Goal: Task Accomplishment & Management: Use online tool/utility

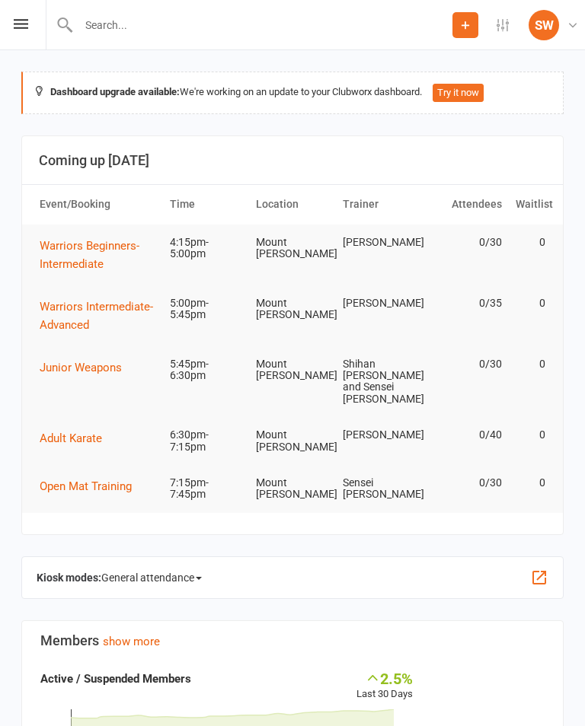
click at [34, 26] on div "Prospect Member Non-attending contact Class / event Appointment Grading event T…" at bounding box center [292, 25] width 585 height 50
click at [18, 27] on icon at bounding box center [21, 24] width 14 height 10
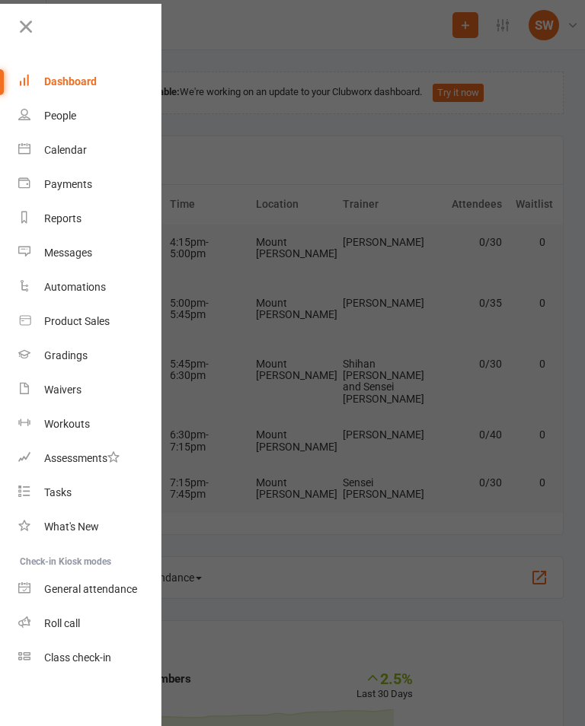
click at [73, 670] on link "Class check-in" at bounding box center [90, 658] width 144 height 34
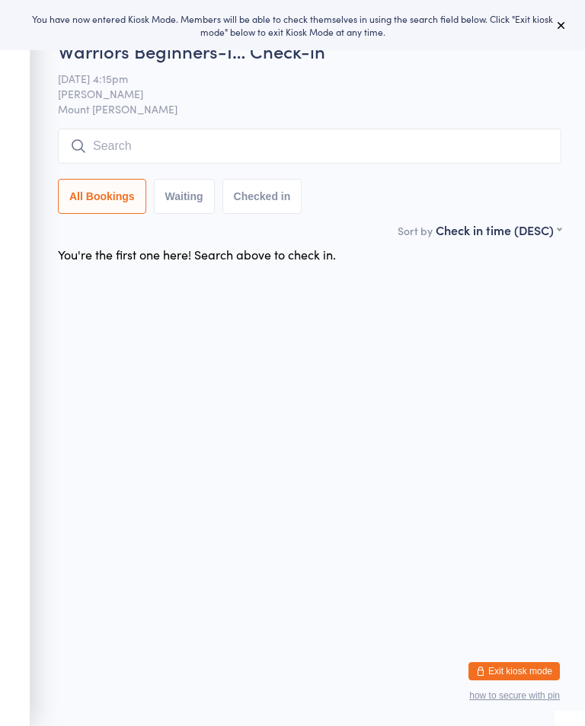
click at [481, 722] on html "You have now entered Kiosk Mode. Members will be able to check themselves in us…" at bounding box center [292, 363] width 585 height 726
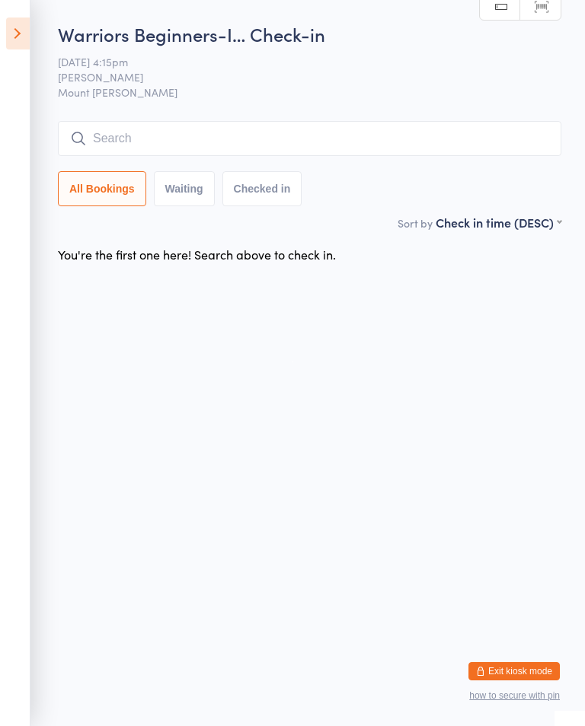
click at [24, 30] on icon at bounding box center [18, 34] width 24 height 32
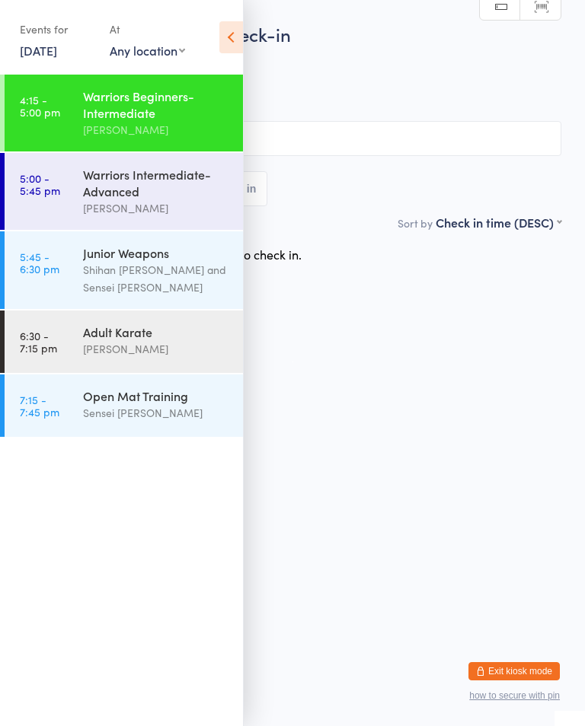
click at [71, 193] on link "5:00 - 5:45 pm Warriors Intermediate-Advanced Shihan Amy Gardam" at bounding box center [124, 191] width 238 height 77
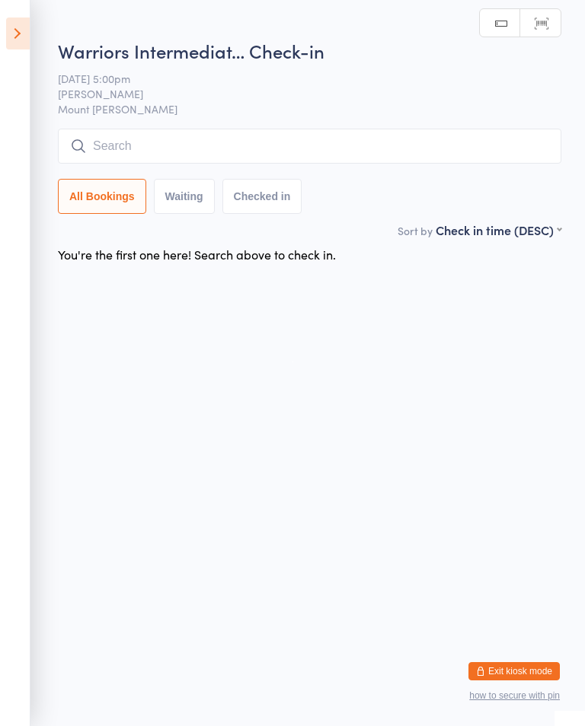
click at [91, 139] on input "search" at bounding box center [309, 146] width 503 height 35
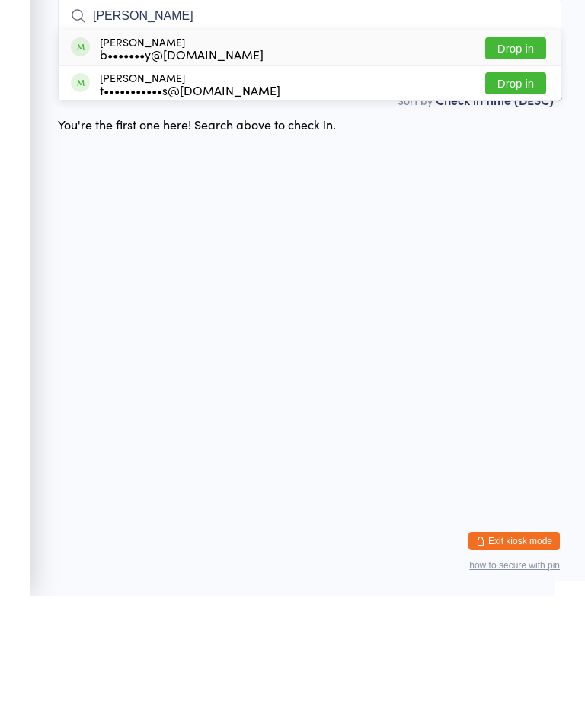
type input "Tara"
click at [527, 168] on button "Drop in" at bounding box center [515, 179] width 61 height 22
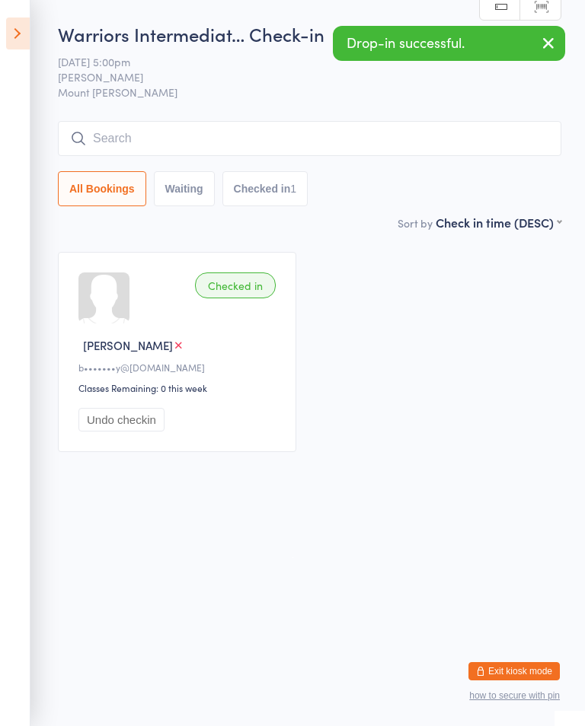
click at [18, 23] on icon at bounding box center [18, 34] width 24 height 32
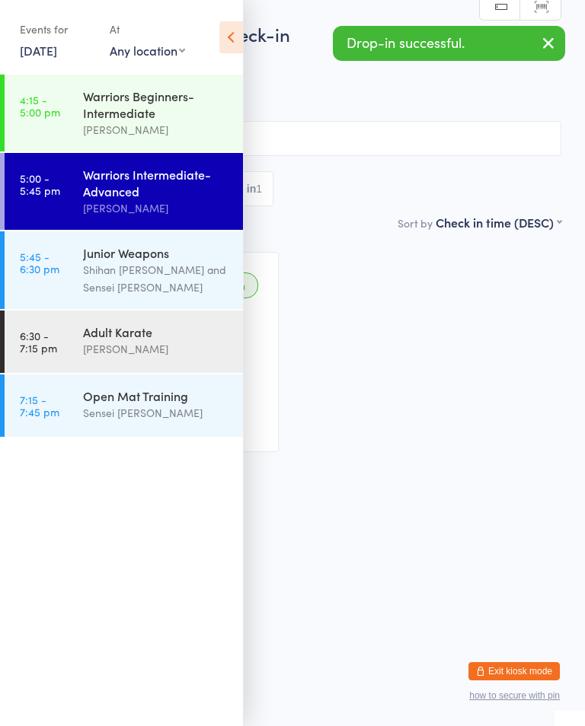
click at [99, 120] on div "Warriors Beginners-Intermediate" at bounding box center [156, 105] width 147 height 34
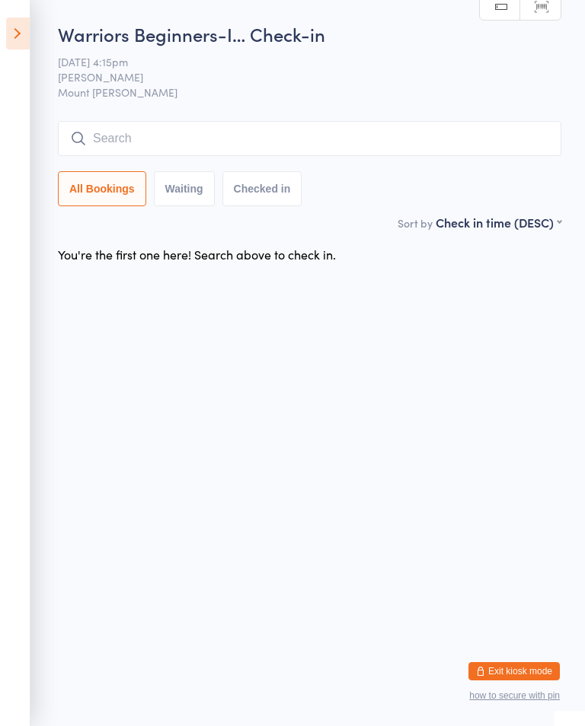
click at [461, 128] on input "search" at bounding box center [309, 138] width 503 height 35
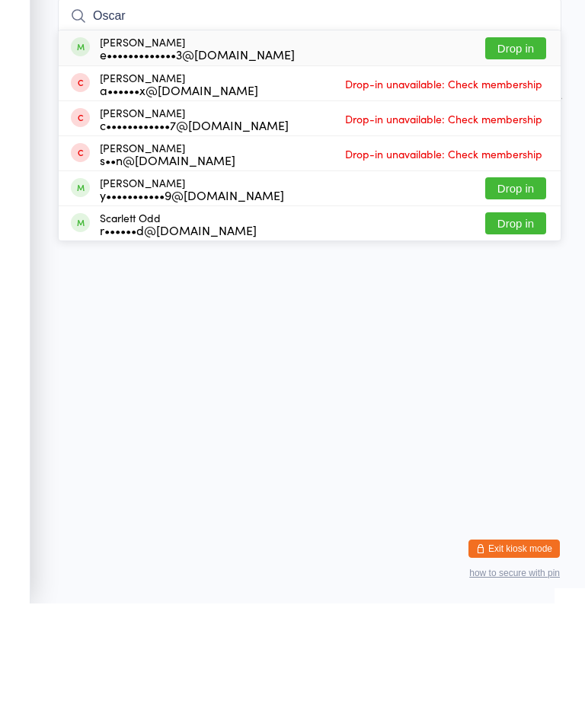
type input "Oscar"
click at [526, 300] on button "Drop in" at bounding box center [515, 311] width 61 height 22
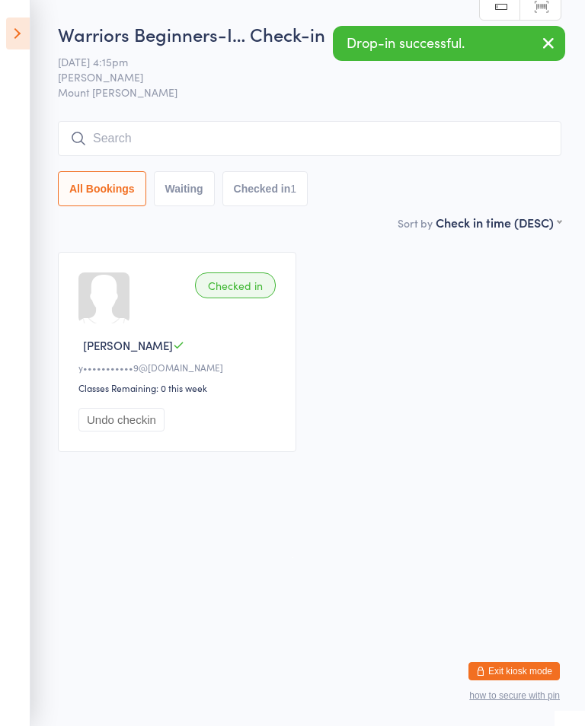
click at [554, 46] on icon "button" at bounding box center [548, 43] width 18 height 19
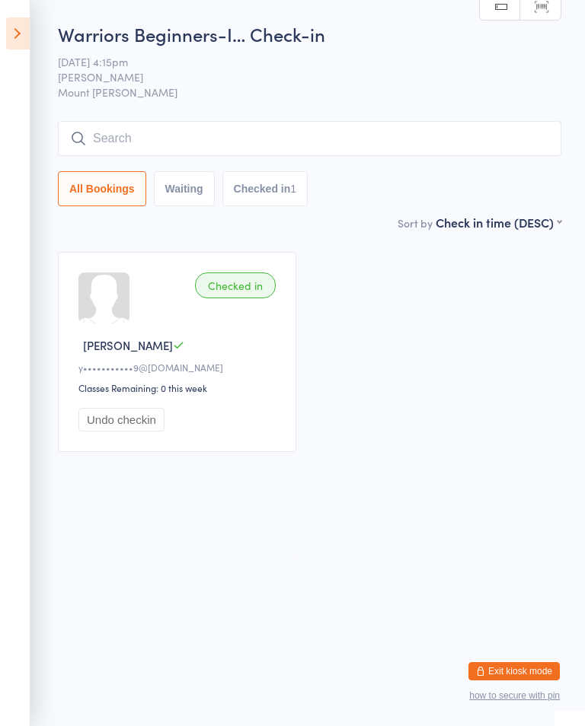
click at [375, 129] on input "search" at bounding box center [309, 138] width 503 height 35
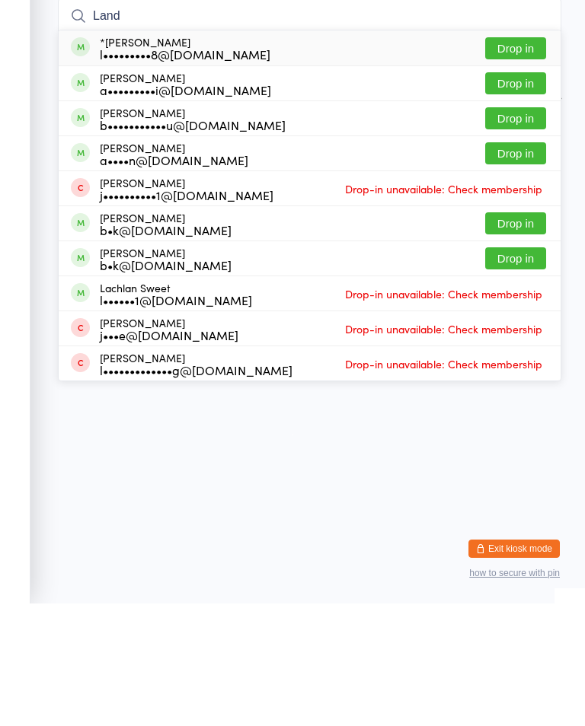
type input "Land"
click at [539, 195] on button "Drop in" at bounding box center [515, 206] width 61 height 22
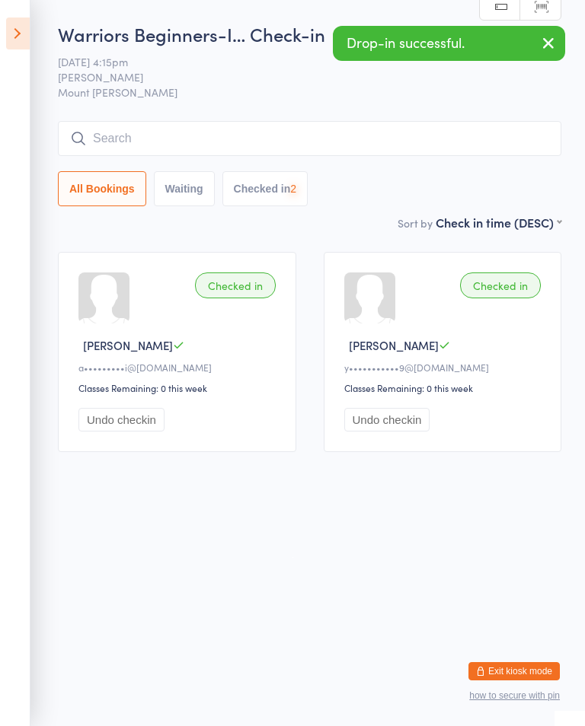
click at [29, 16] on aside "Events for 14 Oct, 2025 14 Oct, 2025 October 2025 Sun Mon Tue Wed Thu Fri Sat 4…" at bounding box center [15, 363] width 30 height 726
click at [16, 34] on icon at bounding box center [18, 34] width 24 height 32
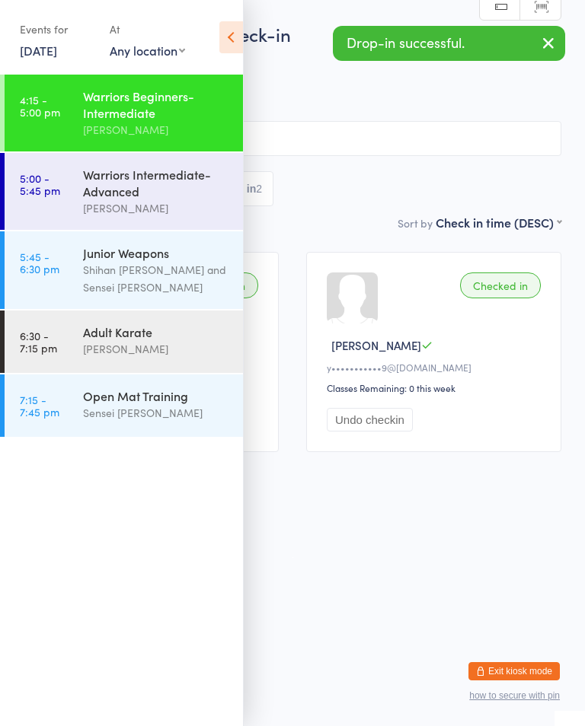
click at [171, 199] on div "Warriors Intermediate-Advanced" at bounding box center [156, 183] width 147 height 34
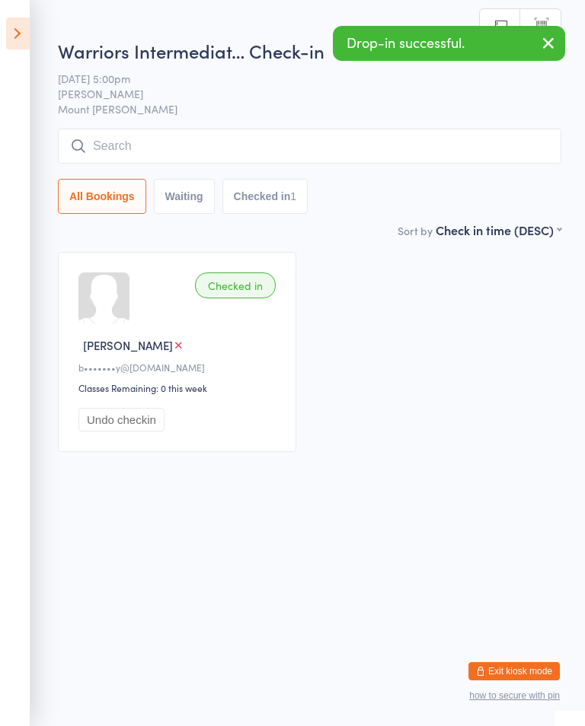
click at [429, 144] on input "search" at bounding box center [309, 146] width 503 height 35
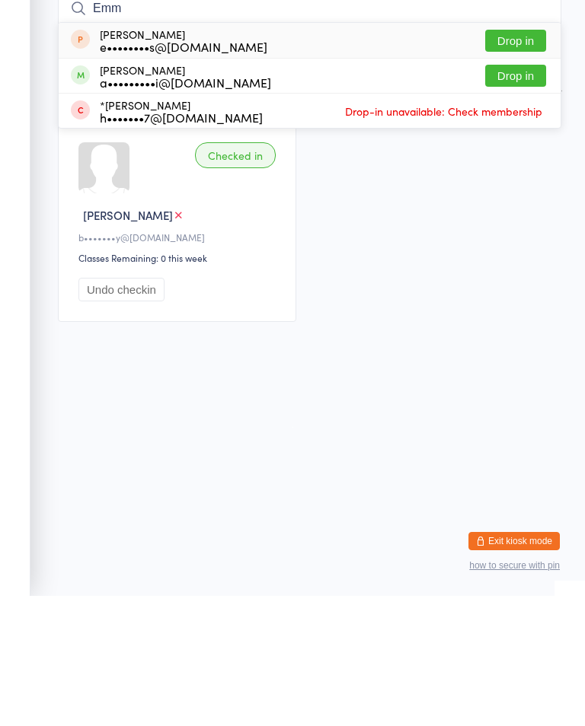
type input "Emm"
click at [518, 195] on button "Drop in" at bounding box center [515, 206] width 61 height 22
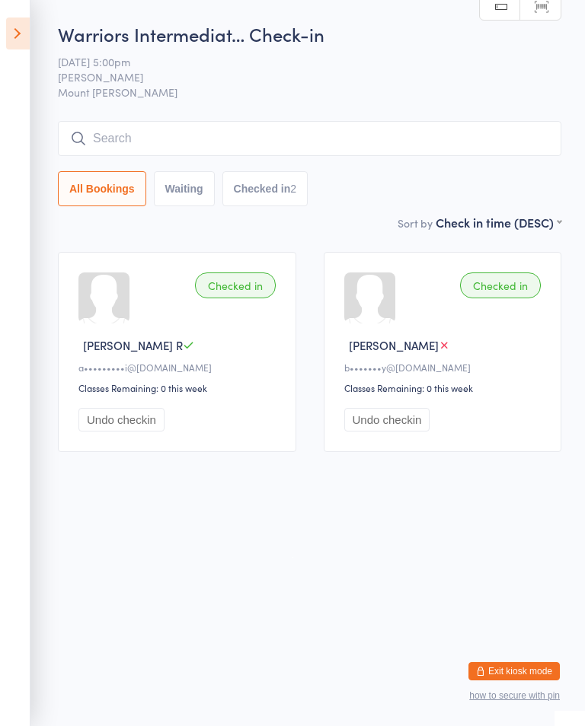
click at [440, 135] on input "search" at bounding box center [309, 138] width 503 height 35
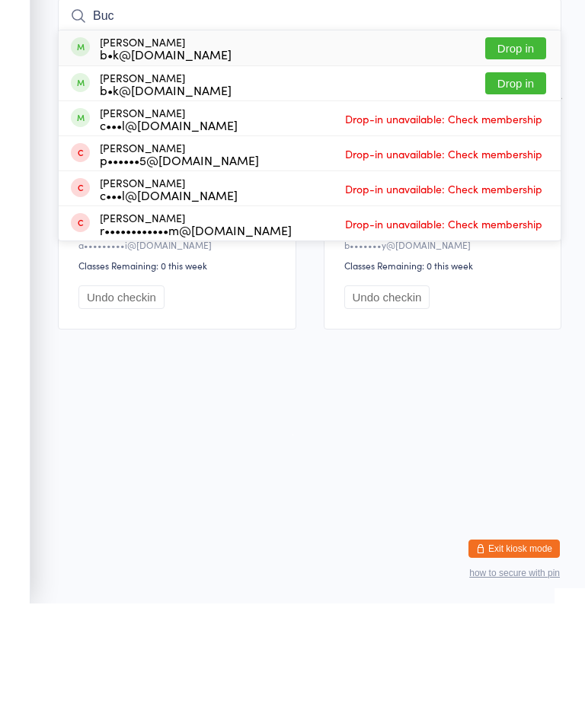
type input "Buc"
click at [522, 160] on button "Drop in" at bounding box center [515, 171] width 61 height 22
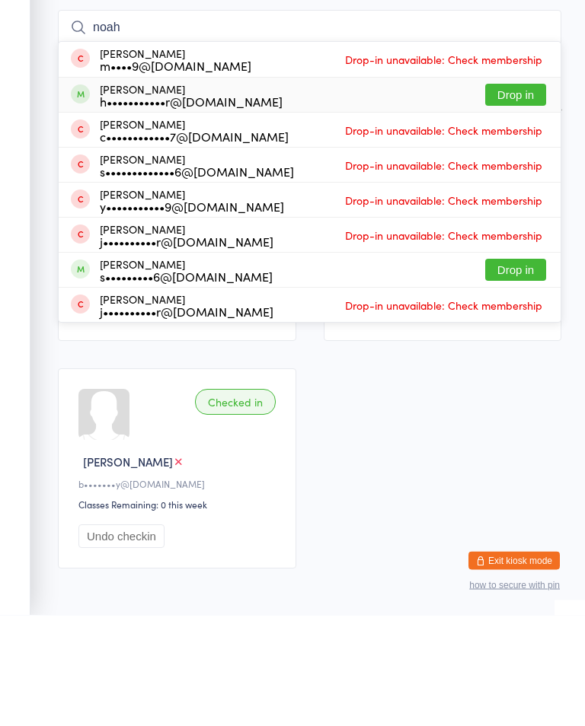
type input "noah"
click at [147, 206] on div "h•••••••••••r@gmail.com" at bounding box center [191, 212] width 183 height 12
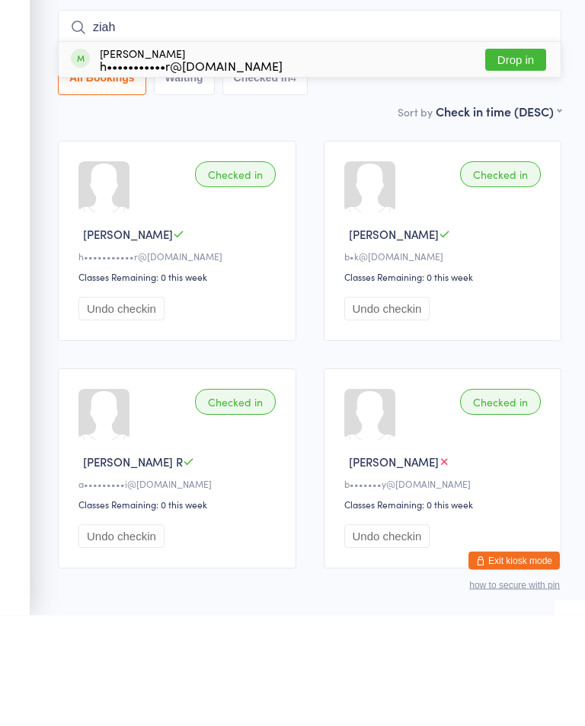
type input "ziah"
click at [310, 153] on div "Ziah Turner h•••••••••••r@gmail.com Drop in" at bounding box center [310, 170] width 502 height 35
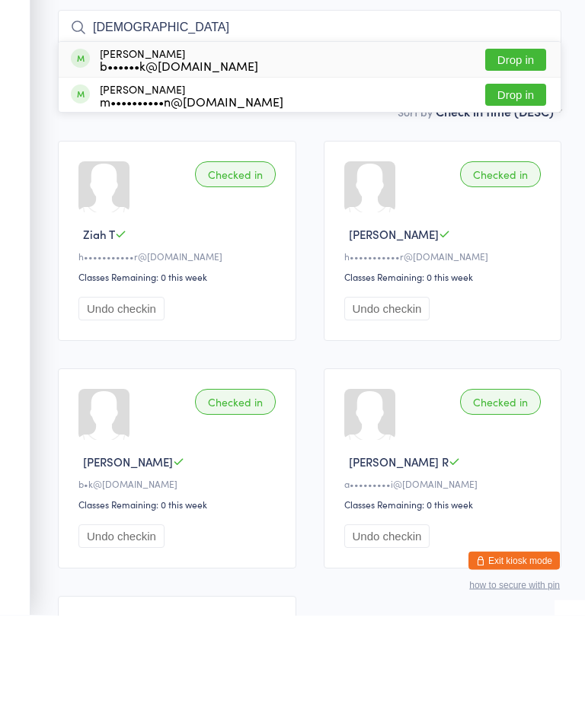
type input "Isai"
click at [524, 160] on button "Drop in" at bounding box center [515, 171] width 61 height 22
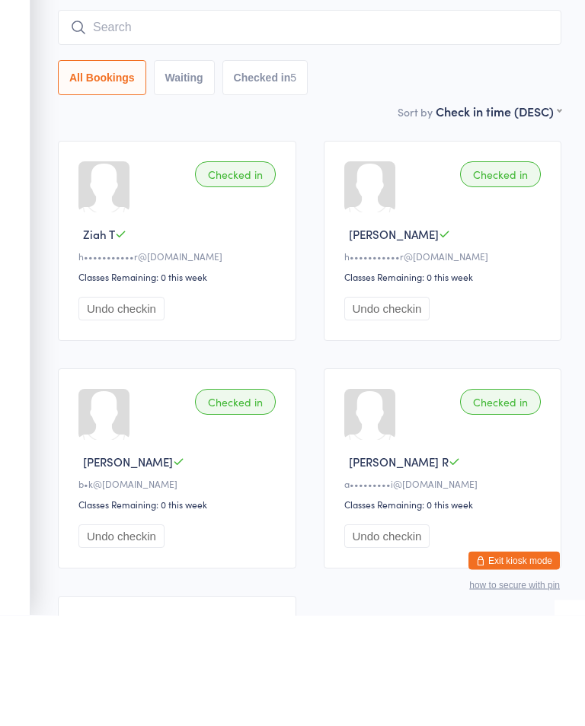
scroll to position [111, 0]
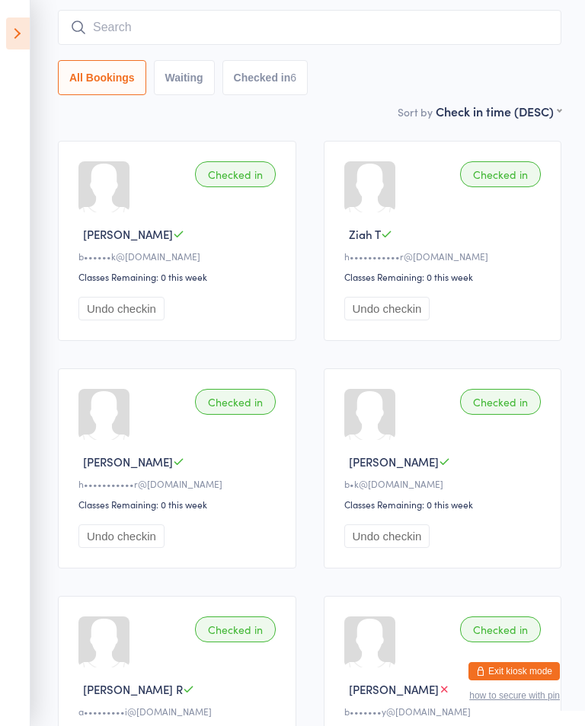
click at [533, 30] on input "search" at bounding box center [309, 27] width 503 height 35
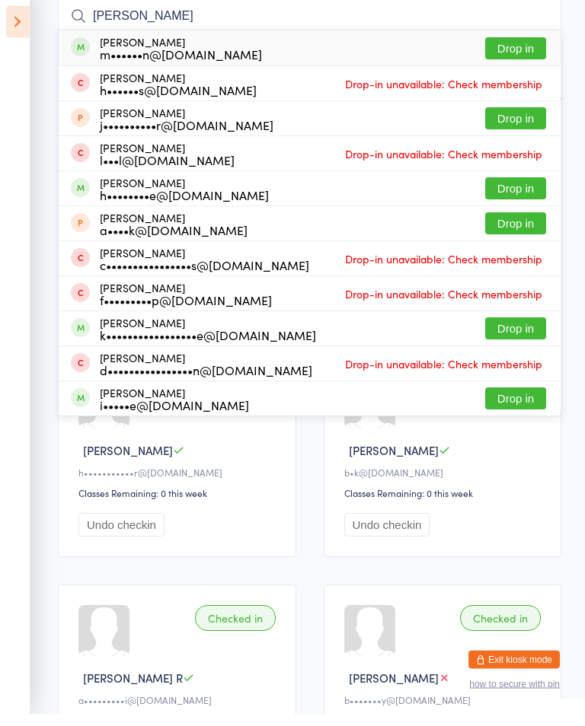
type input "Henry"
click at [529, 190] on button "Drop in" at bounding box center [515, 201] width 61 height 22
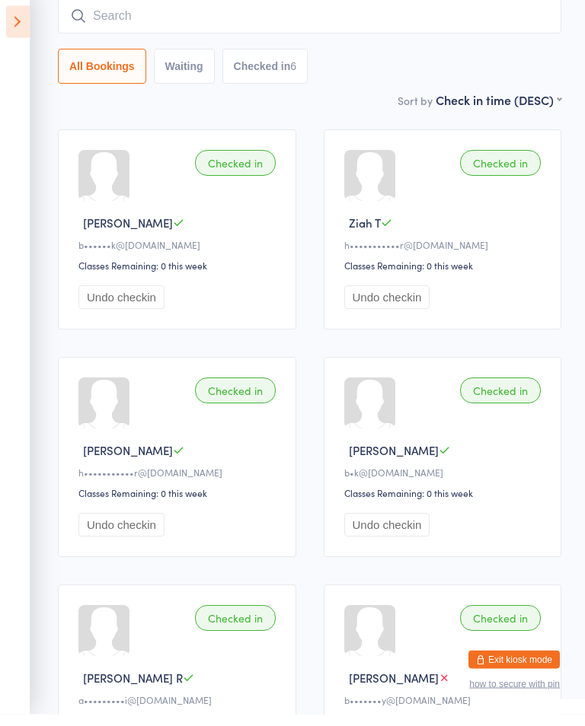
scroll to position [123, 0]
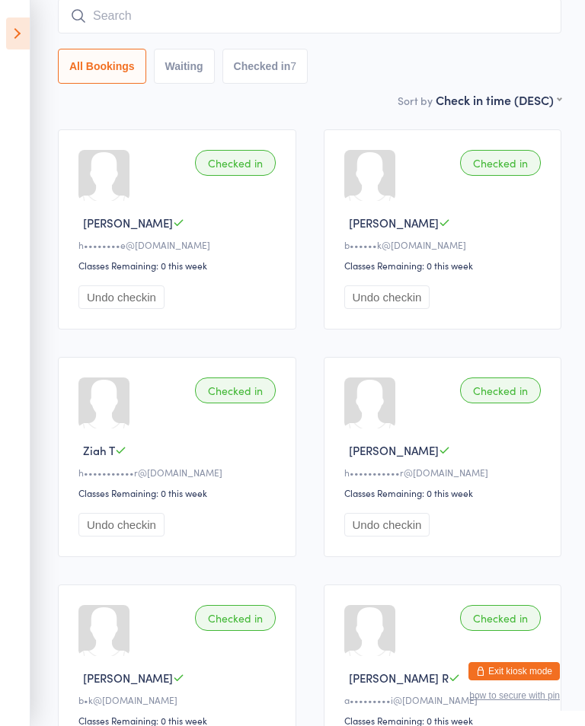
click at [127, 5] on input "search" at bounding box center [309, 15] width 503 height 35
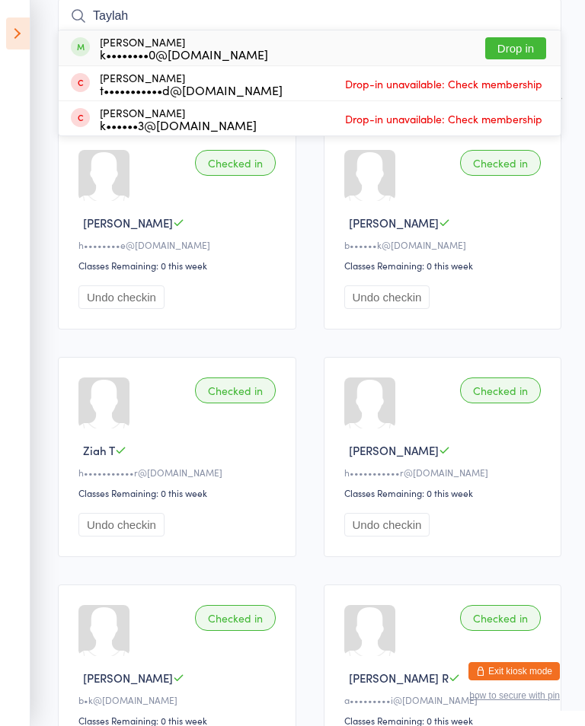
type input "Taylah"
click at [516, 46] on button "Drop in" at bounding box center [515, 48] width 61 height 22
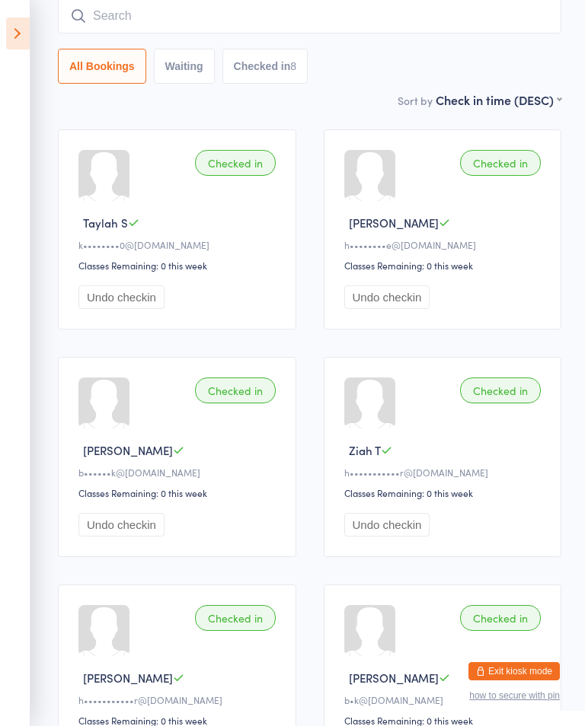
click at [521, 14] on input "search" at bounding box center [309, 15] width 503 height 35
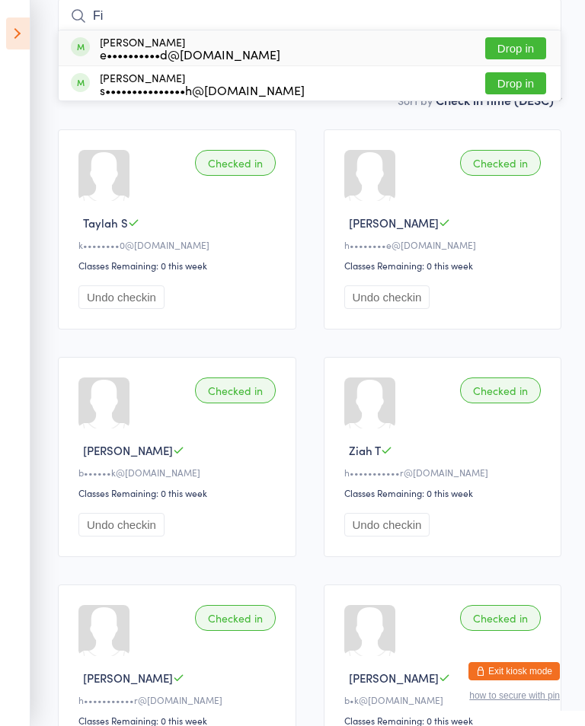
type input "F"
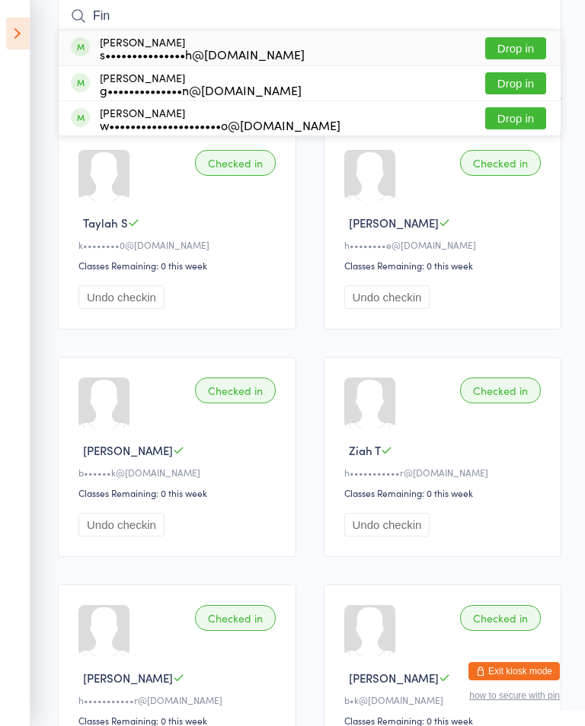
type input "Fin"
click at [517, 116] on button "Drop in" at bounding box center [515, 118] width 61 height 22
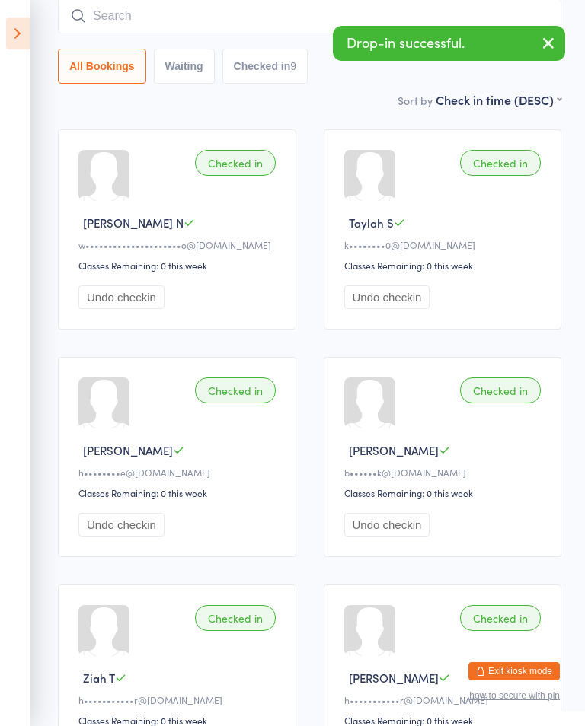
click at [191, 16] on input "search" at bounding box center [309, 15] width 503 height 35
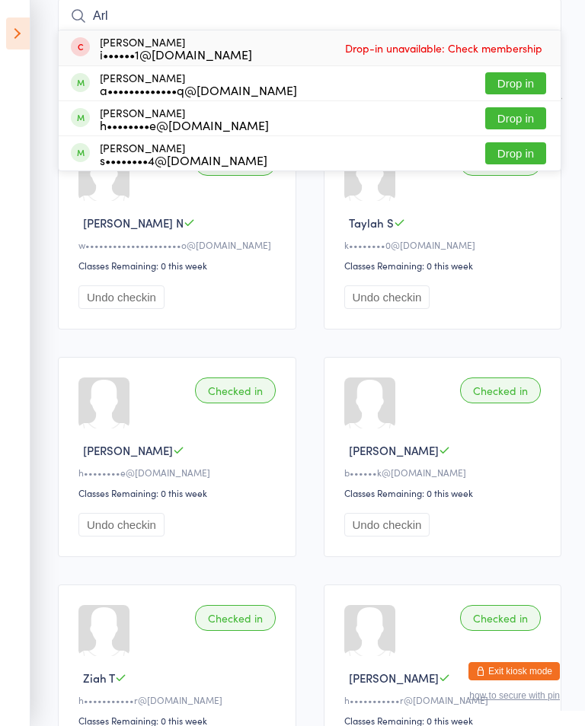
type input "Arl"
click at [217, 122] on div "h••••••••e@live.com.au" at bounding box center [184, 125] width 169 height 12
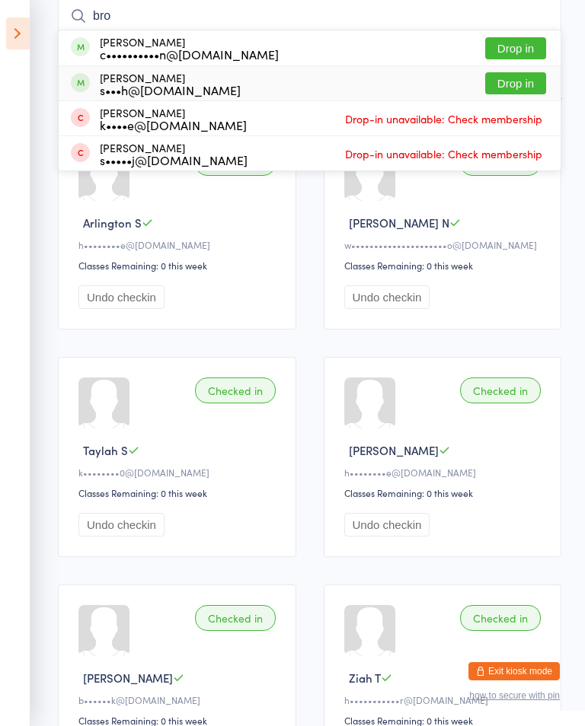
type input "bro"
click at [241, 78] on div "Brodie Skiller s•••h@clevercurrents.com.au" at bounding box center [170, 84] width 141 height 24
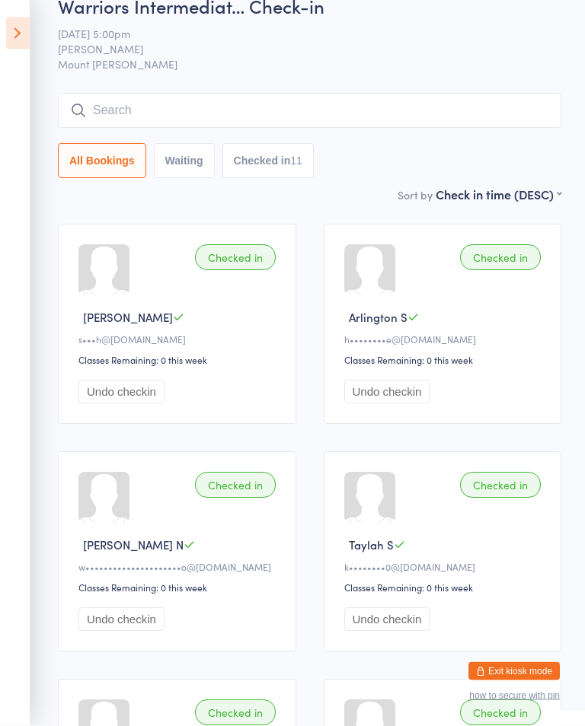
scroll to position [0, 0]
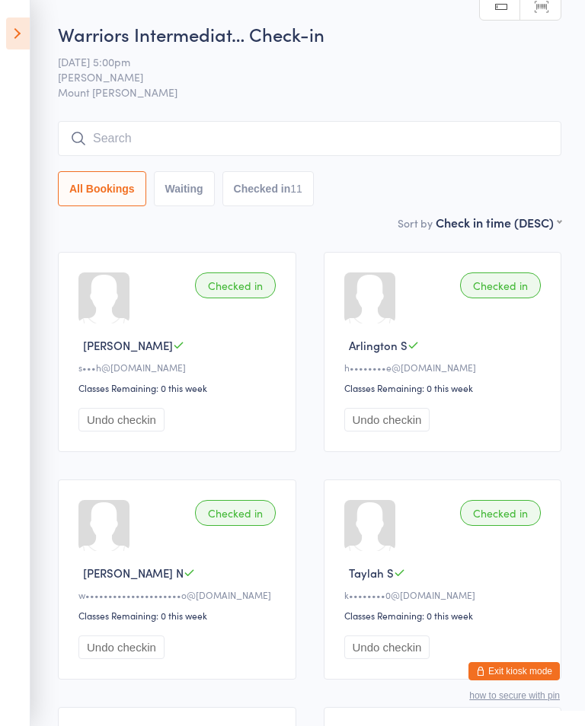
click at [164, 142] on input "search" at bounding box center [309, 138] width 503 height 35
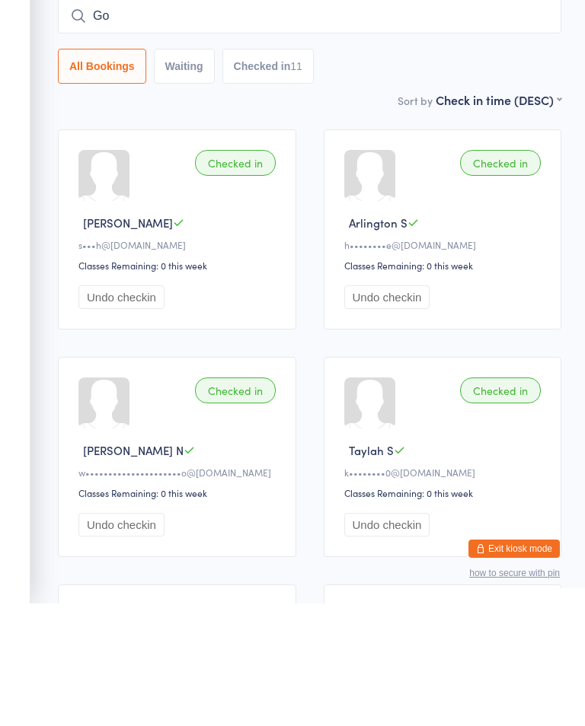
type input "G"
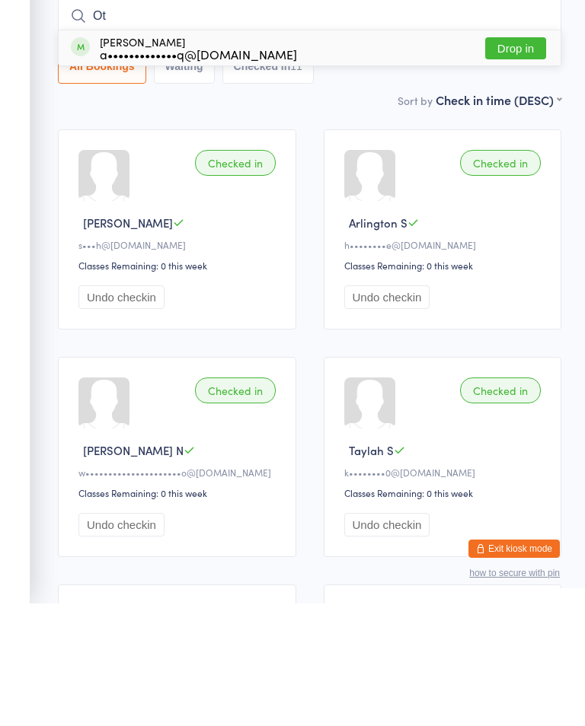
type input "O"
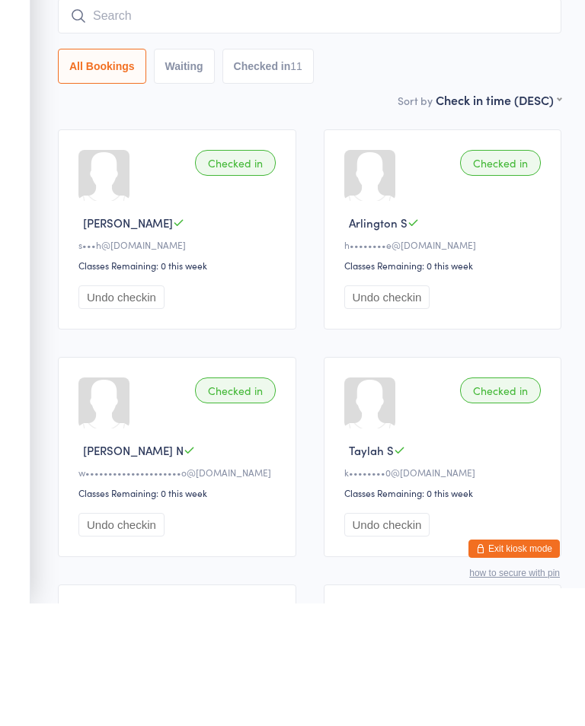
click at [526, 121] on input "search" at bounding box center [309, 138] width 503 height 35
click at [305, 121] on input "search" at bounding box center [309, 138] width 503 height 35
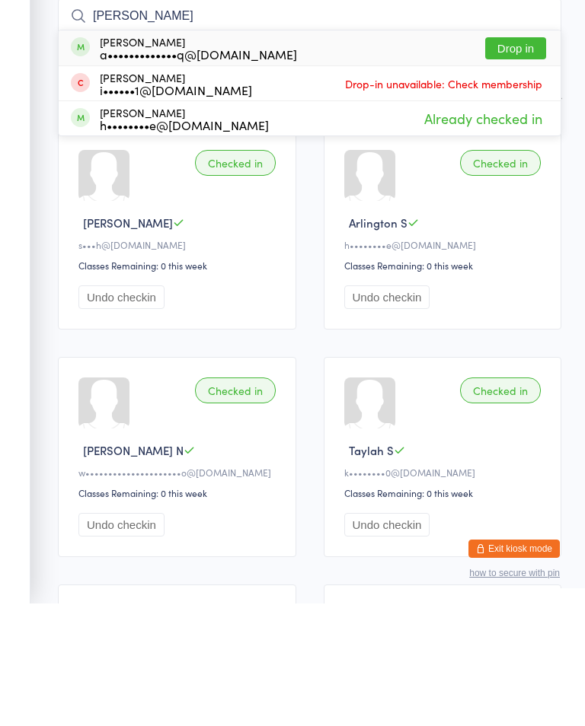
type input "Arlo"
click at [530, 160] on button "Drop in" at bounding box center [515, 171] width 61 height 22
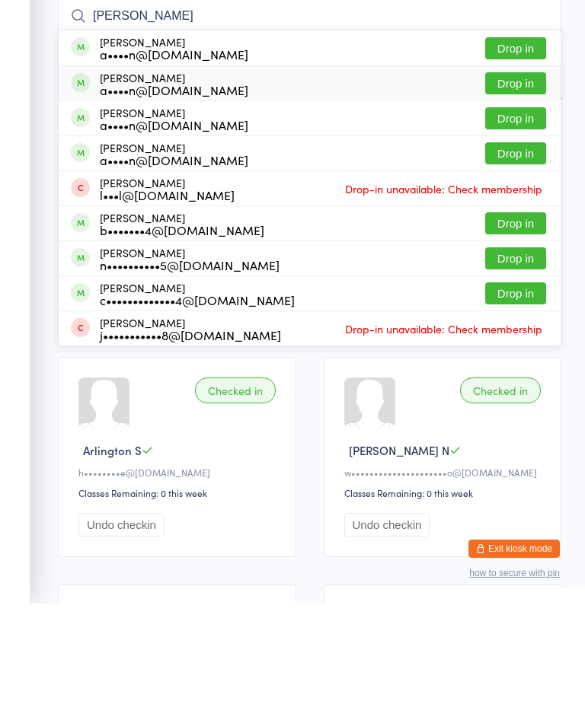
type input "murn"
click at [525, 195] on button "Drop in" at bounding box center [515, 206] width 61 height 22
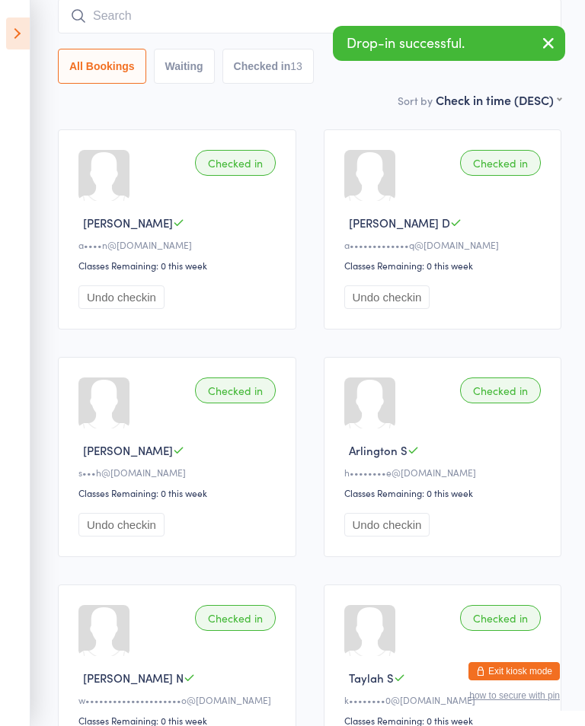
click at [97, 7] on input "search" at bounding box center [309, 15] width 503 height 35
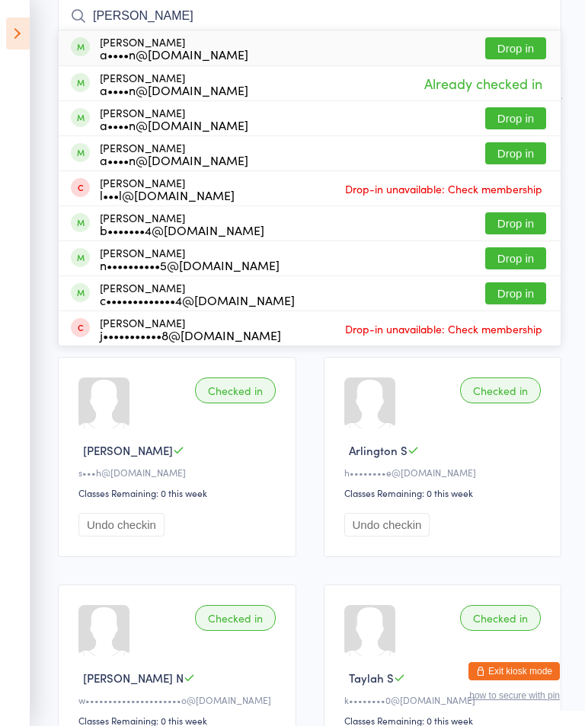
type input "Murn"
click at [517, 120] on button "Drop in" at bounding box center [515, 118] width 61 height 22
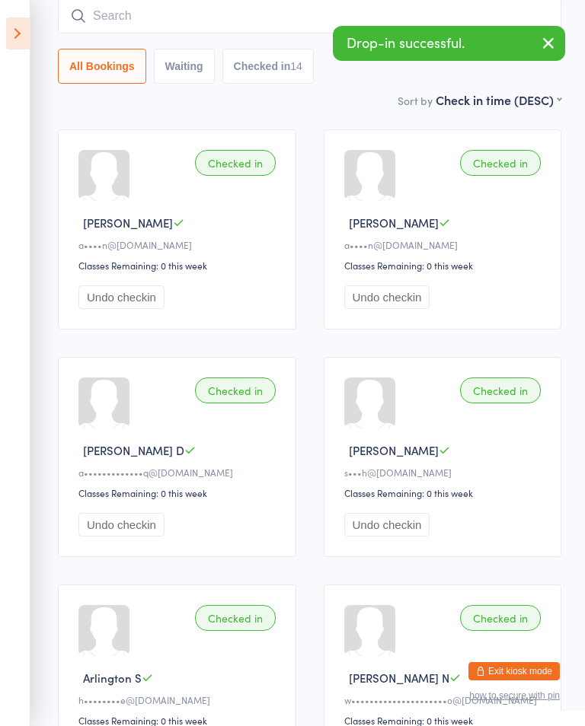
click at [124, 17] on input "search" at bounding box center [309, 15] width 503 height 35
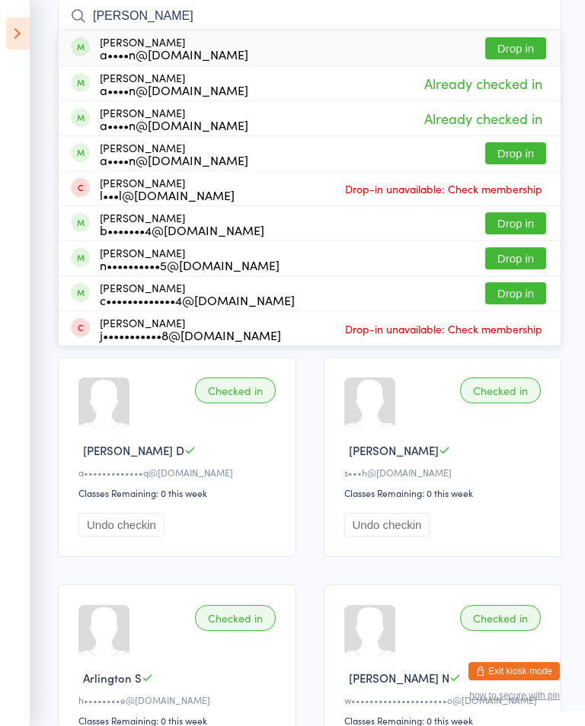
type input "Murn"
click at [508, 161] on button "Drop in" at bounding box center [515, 153] width 61 height 22
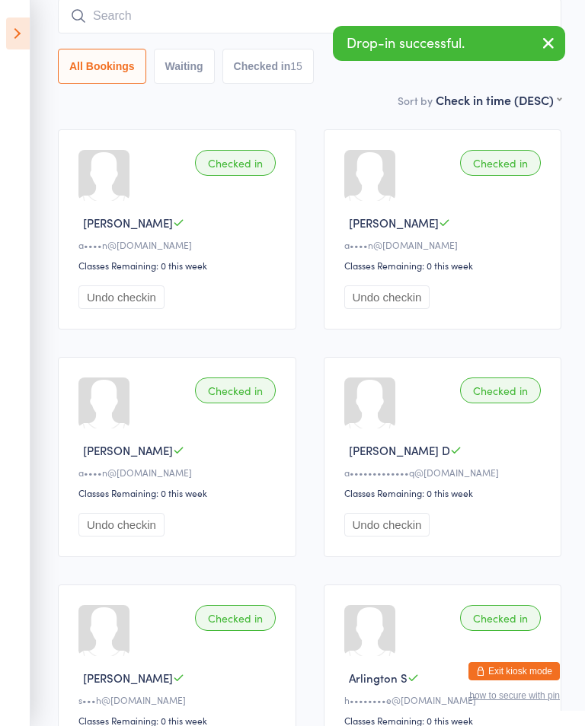
click at [120, 14] on input "search" at bounding box center [309, 15] width 503 height 35
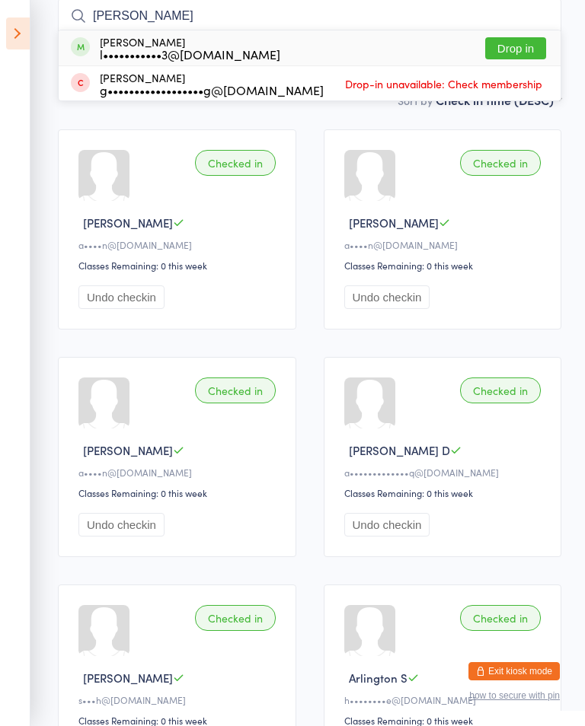
type input "Eleanor"
click at [506, 43] on button "Drop in" at bounding box center [515, 48] width 61 height 22
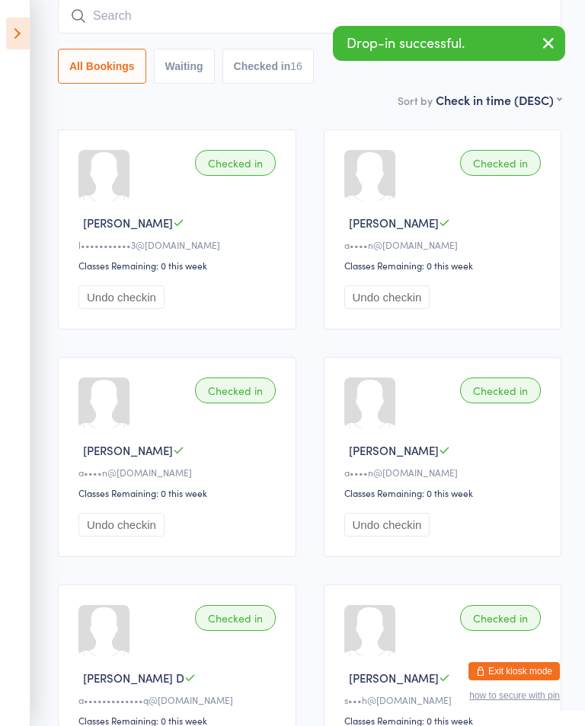
click at [192, 24] on input "search" at bounding box center [309, 15] width 503 height 35
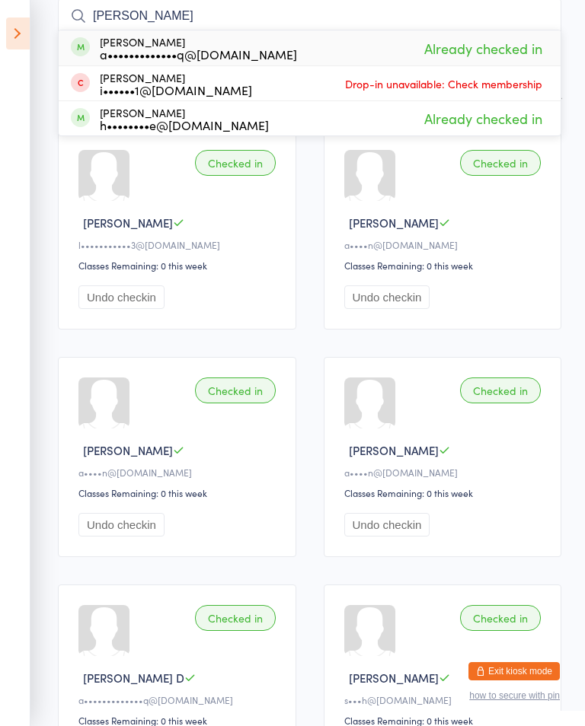
type input "Arlo"
click at [232, 53] on div "a•••••••••••••q@gmail.com" at bounding box center [198, 54] width 197 height 12
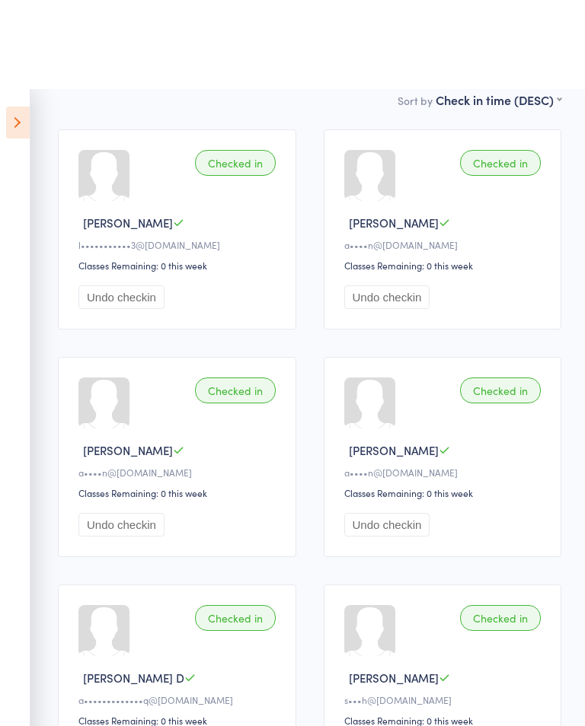
scroll to position [0, 0]
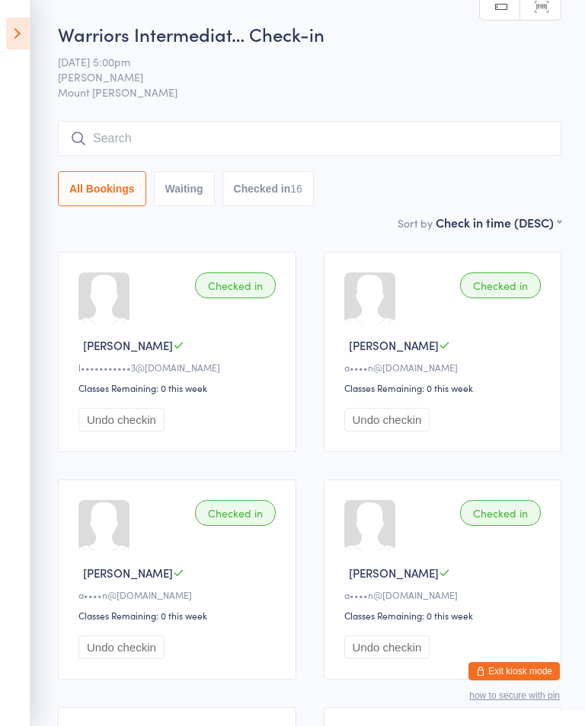
click at [24, 30] on icon at bounding box center [18, 34] width 24 height 32
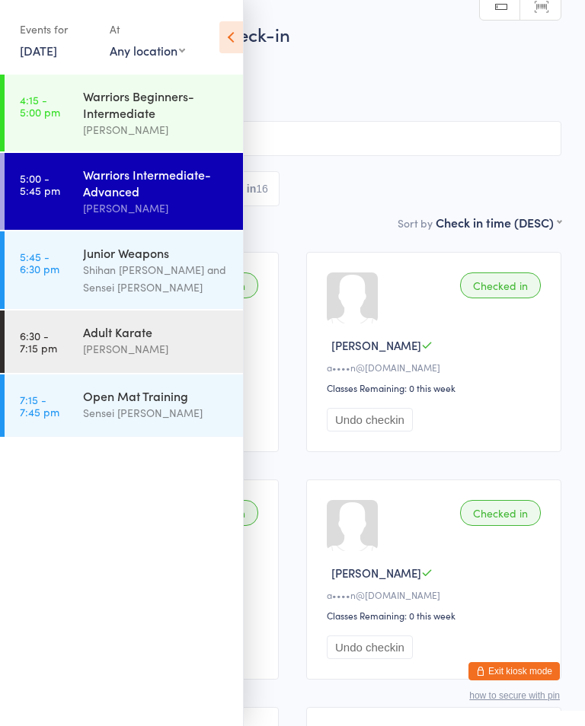
click at [158, 118] on div "Warriors Beginners-Intermediate" at bounding box center [156, 105] width 147 height 34
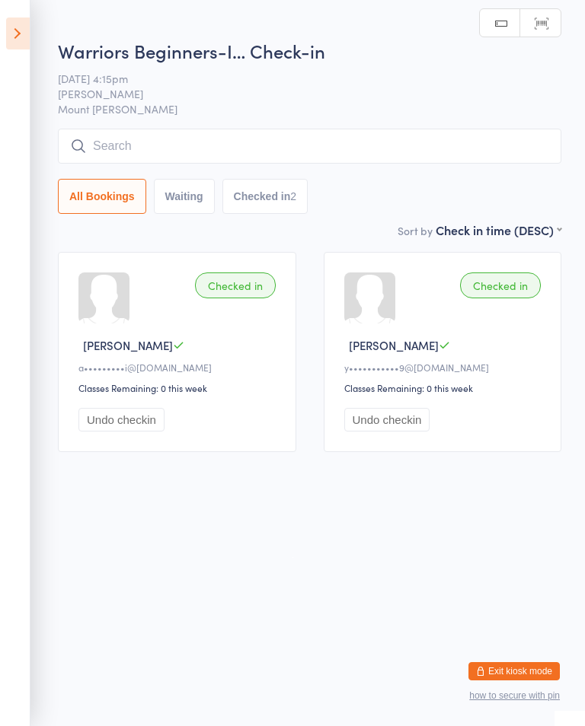
click at [316, 149] on input "search" at bounding box center [309, 146] width 503 height 35
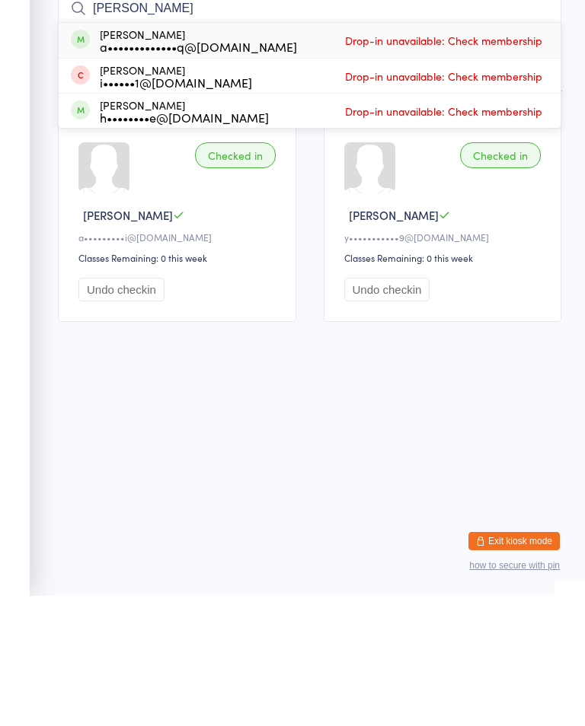
type input "Arlo"
click at [291, 153] on div "Arlo DeClercq a•••••••••••••q@gmail.com Drop-in unavailable: Check membership" at bounding box center [310, 170] width 502 height 35
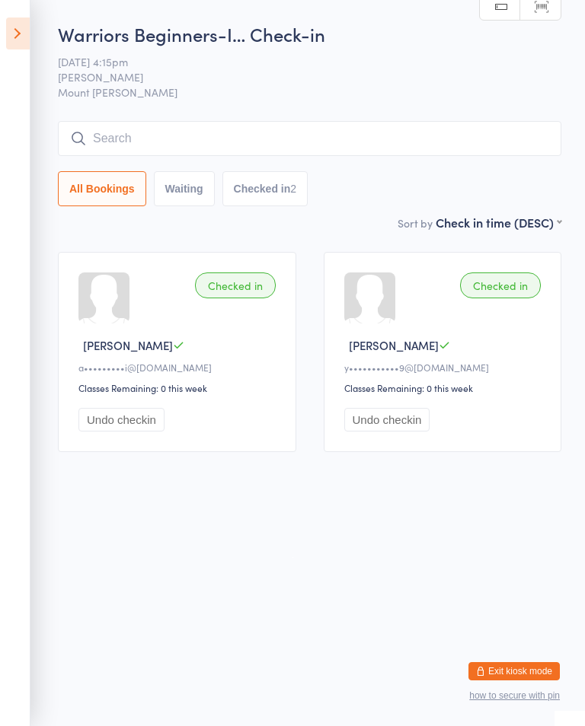
click at [290, 147] on input "search" at bounding box center [309, 138] width 503 height 35
click at [21, 25] on icon at bounding box center [18, 34] width 24 height 32
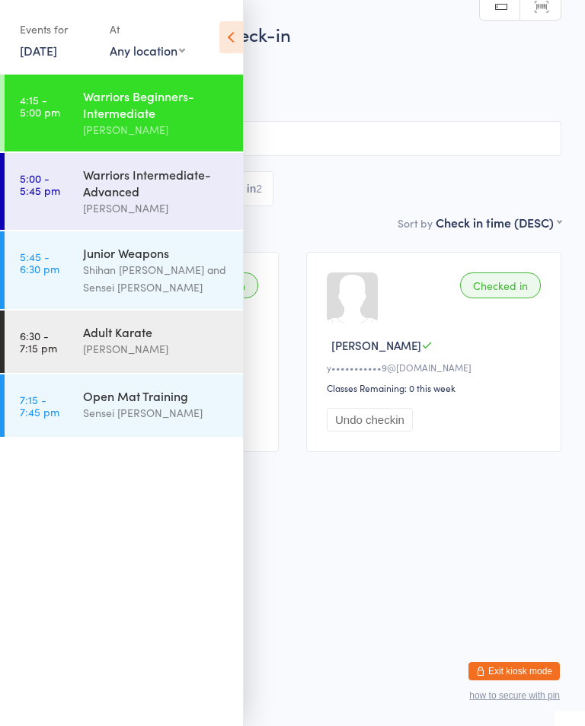
click at [28, 19] on div "Events for" at bounding box center [57, 29] width 75 height 25
click at [101, 183] on div "Warriors Intermediate-Advanced" at bounding box center [156, 183] width 147 height 34
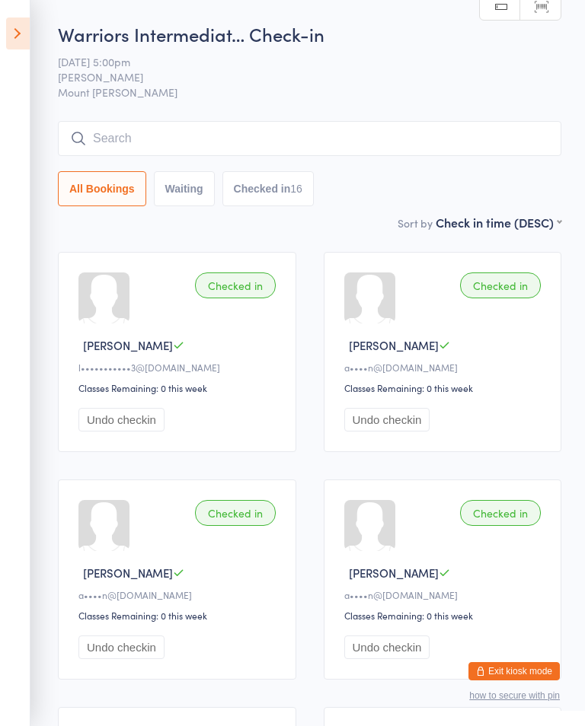
click at [24, 43] on icon at bounding box center [18, 34] width 24 height 32
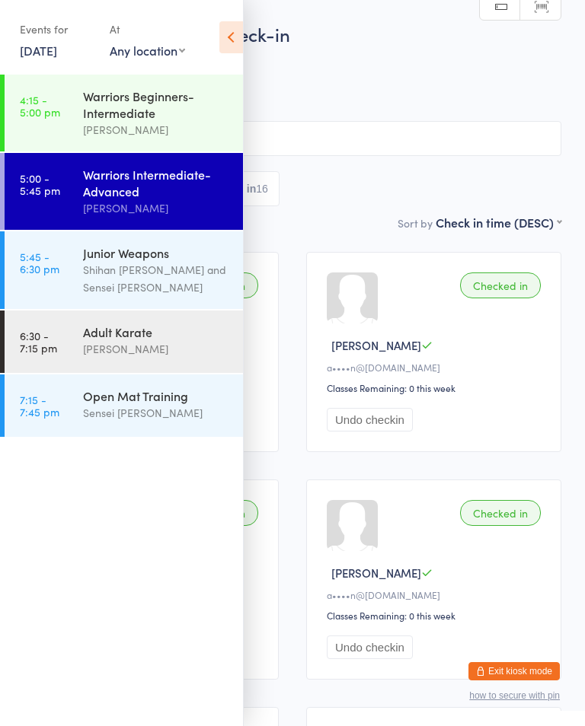
click at [69, 115] on link "4:15 - 5:00 pm Warriors Beginners-Intermediate Shihan Amy Gardam" at bounding box center [124, 113] width 238 height 77
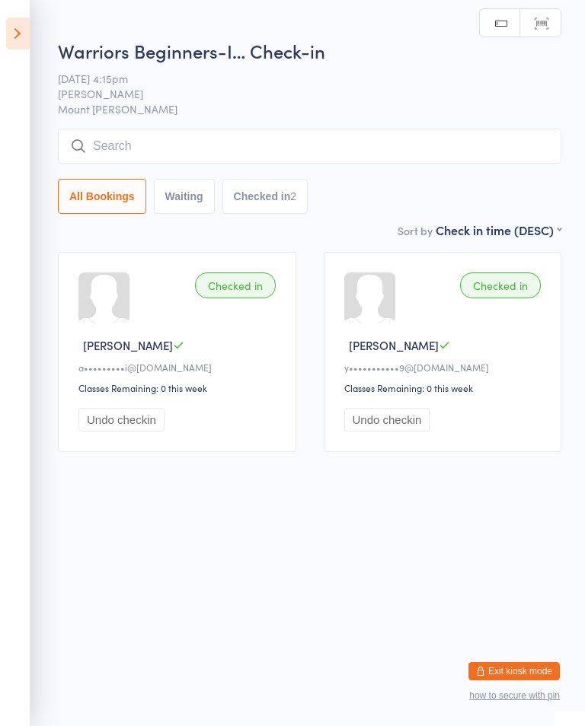
click at [170, 162] on input "search" at bounding box center [309, 146] width 503 height 35
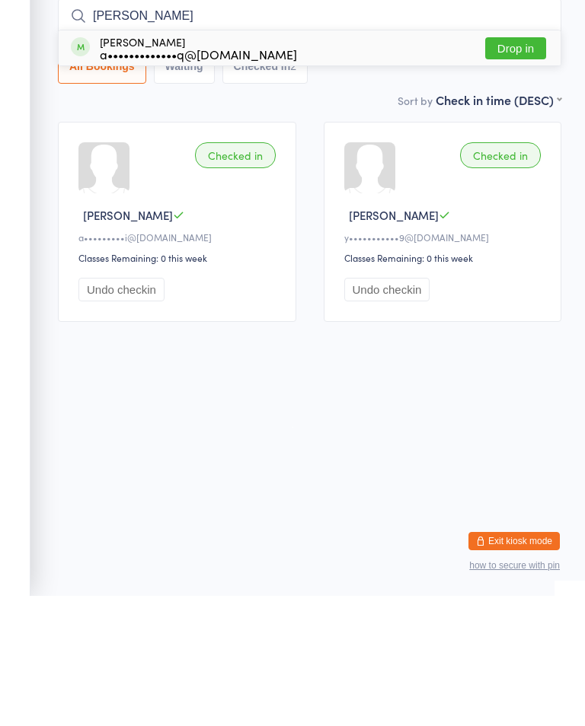
type input "Otto"
click at [279, 161] on div "Otto DeClercq a•••••••••••••q@gmail.com Drop in" at bounding box center [310, 178] width 502 height 35
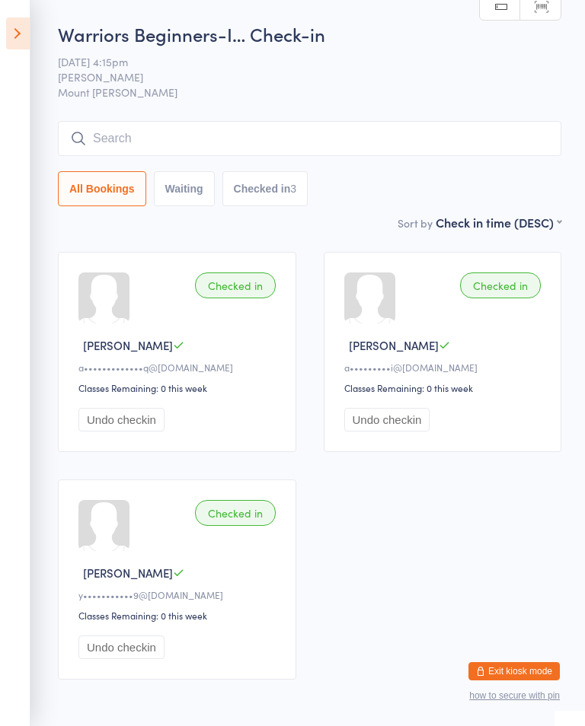
click at [253, 143] on input "search" at bounding box center [309, 138] width 503 height 35
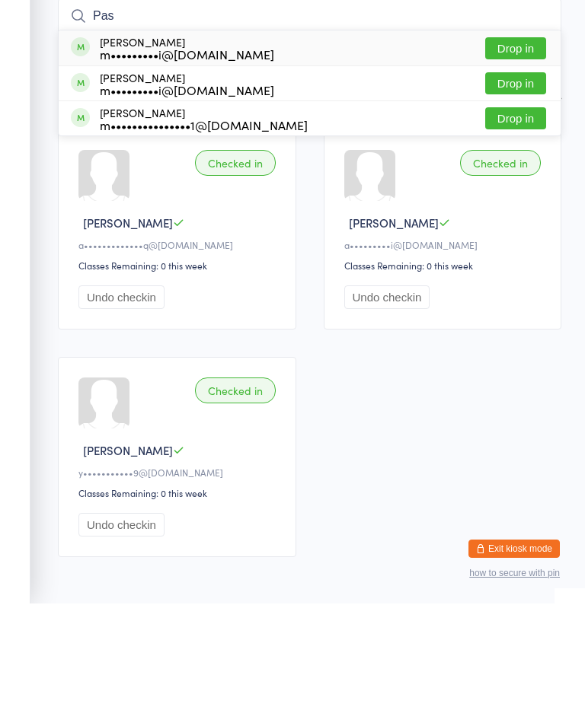
type input "Pas"
click at [540, 160] on button "Drop in" at bounding box center [515, 171] width 61 height 22
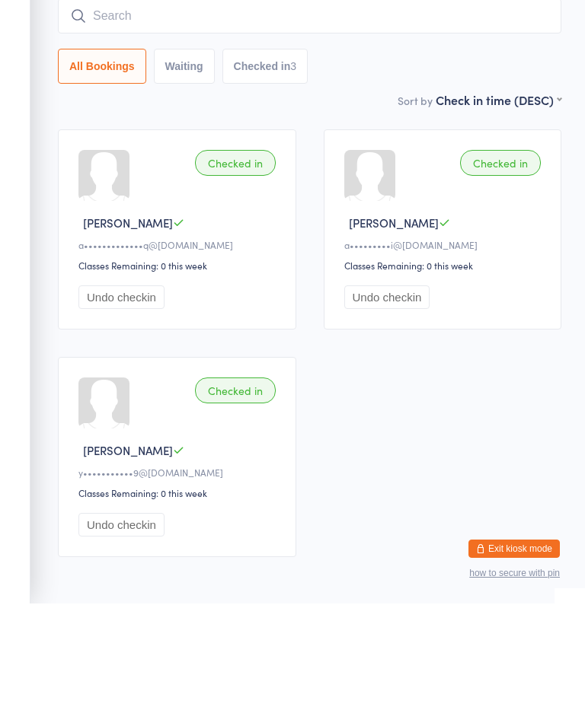
scroll to position [79, 0]
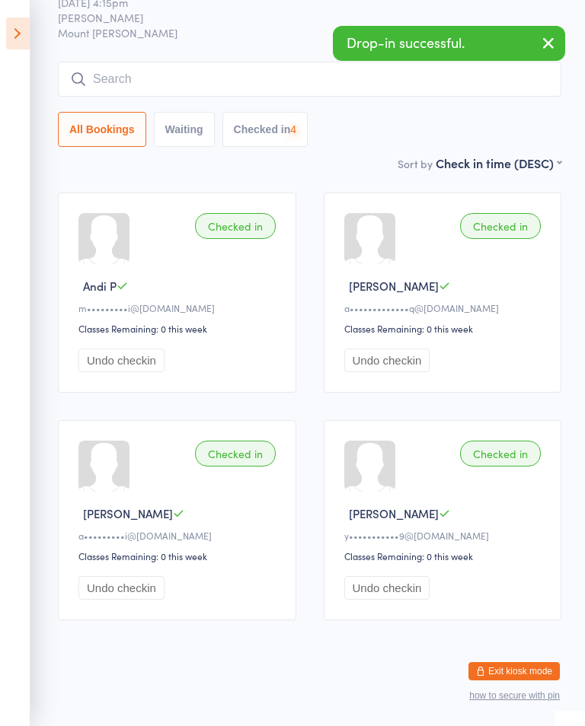
click at [228, 62] on input "search" at bounding box center [309, 79] width 503 height 35
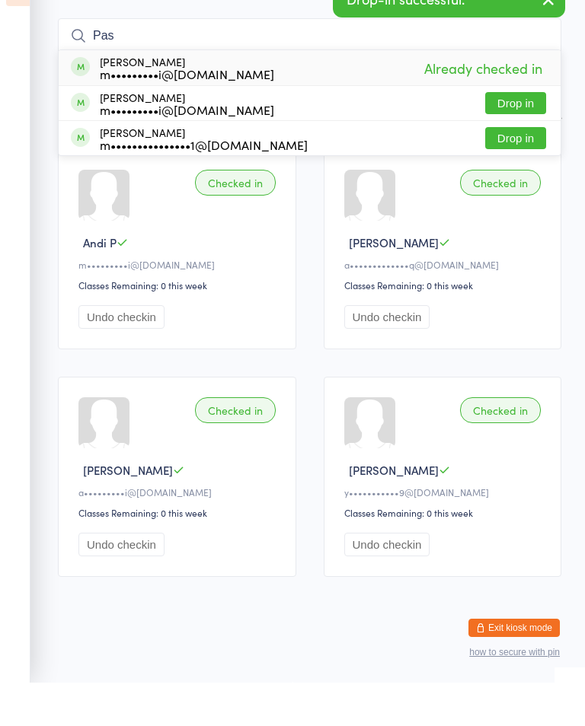
type input "Pas"
click at [527, 136] on button "Drop in" at bounding box center [515, 147] width 61 height 22
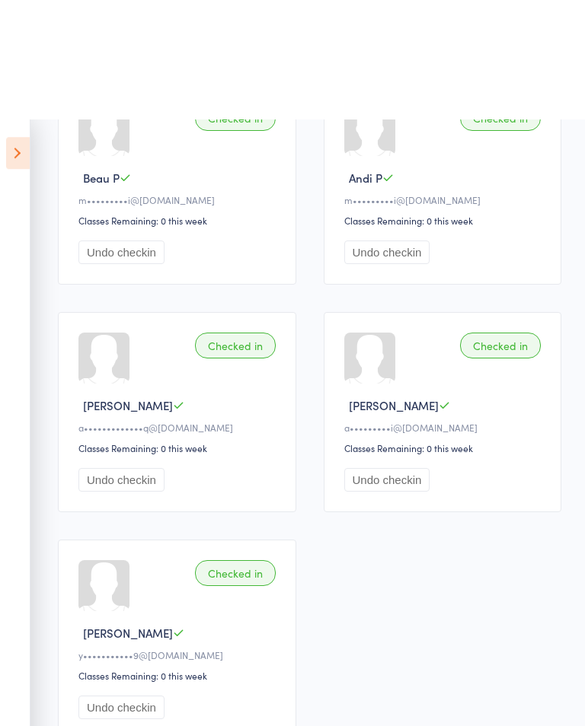
scroll to position [0, 0]
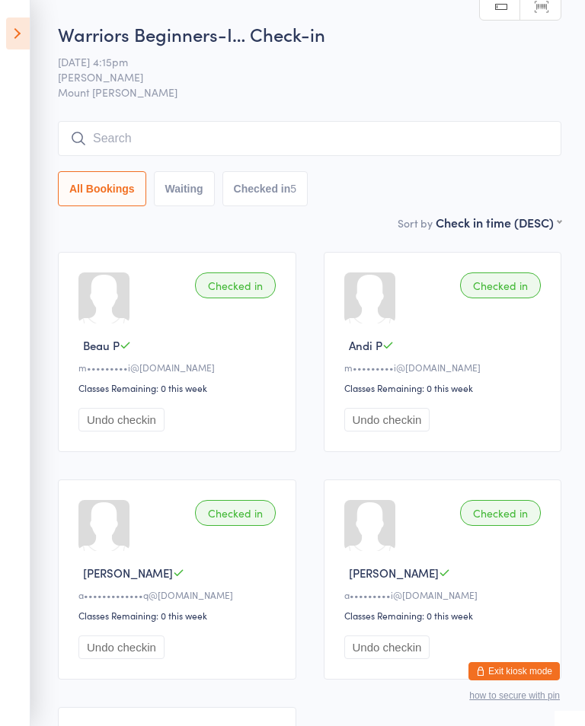
click at [25, 36] on icon at bounding box center [18, 34] width 24 height 32
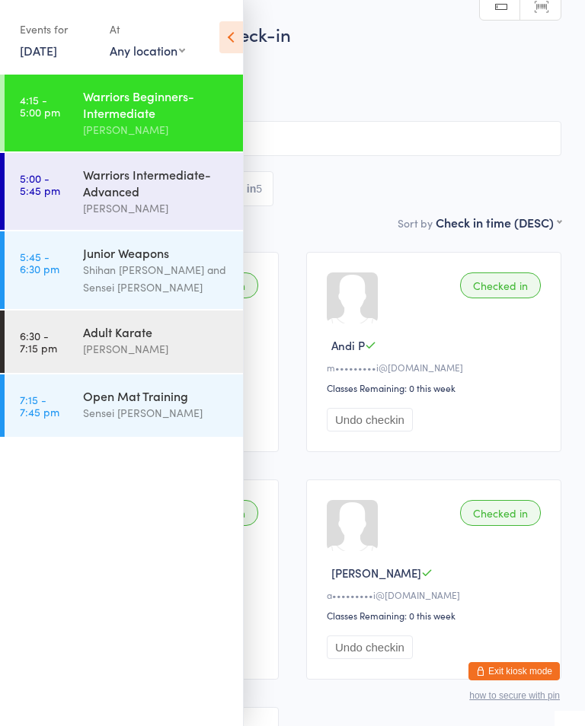
click at [120, 193] on div "Warriors Intermediate-Advanced" at bounding box center [156, 183] width 147 height 34
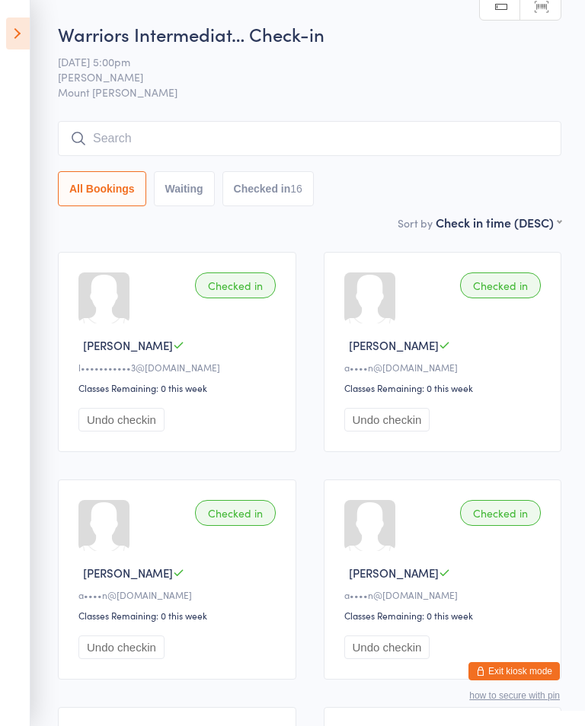
click at [24, 23] on icon at bounding box center [18, 34] width 24 height 32
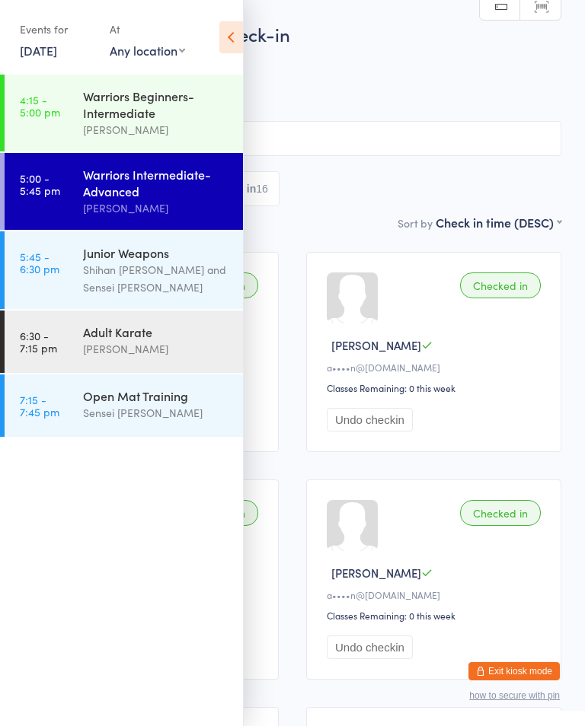
click at [180, 194] on div "Warriors Intermediate-Advanced" at bounding box center [156, 183] width 147 height 34
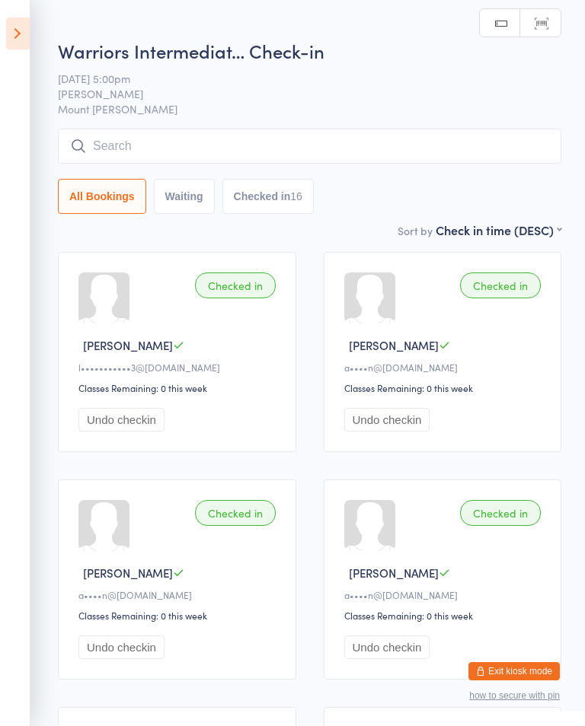
click at [323, 146] on input "search" at bounding box center [309, 146] width 503 height 35
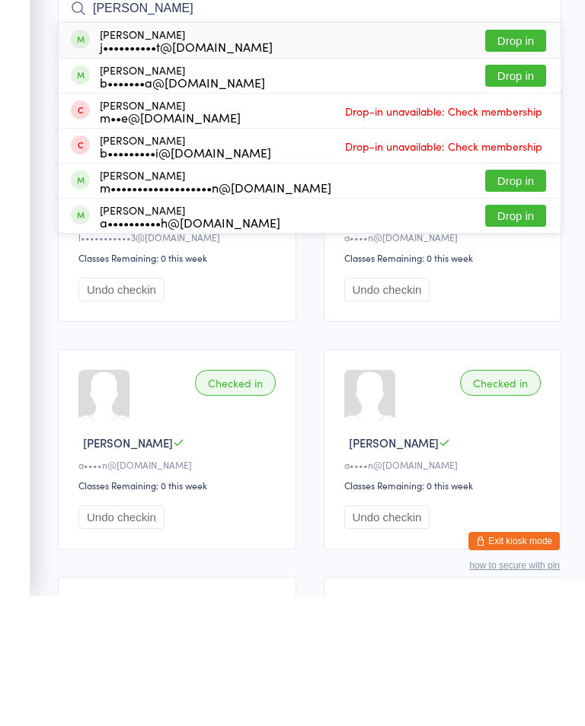
type input "Alex"
click at [520, 300] on button "Drop in" at bounding box center [515, 311] width 61 height 22
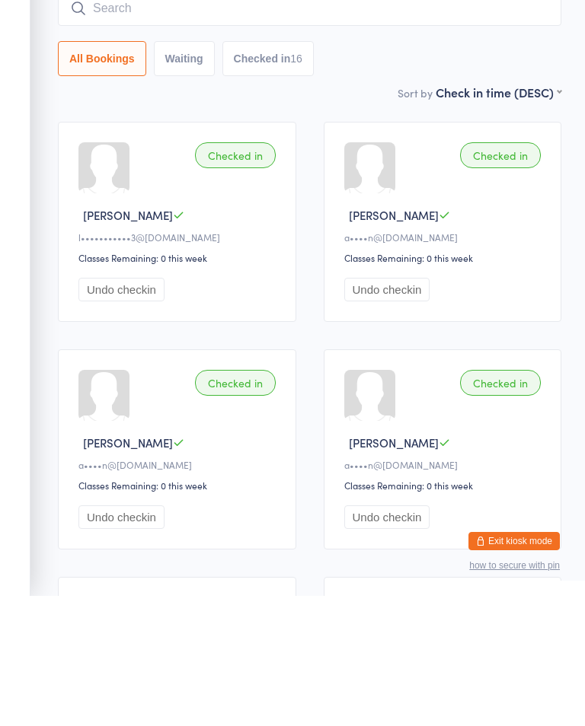
scroll to position [130, 0]
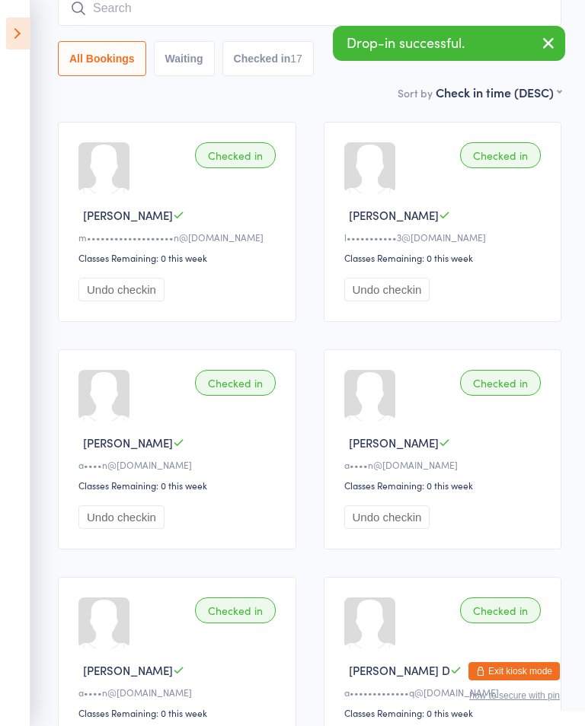
click at [20, 29] on icon at bounding box center [18, 34] width 24 height 32
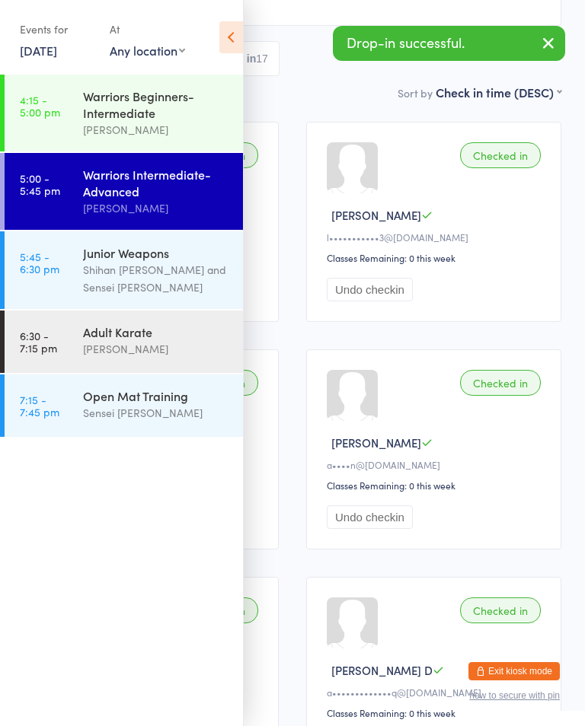
click at [140, 121] on div "Warriors Beginners-Intermediate" at bounding box center [156, 105] width 147 height 34
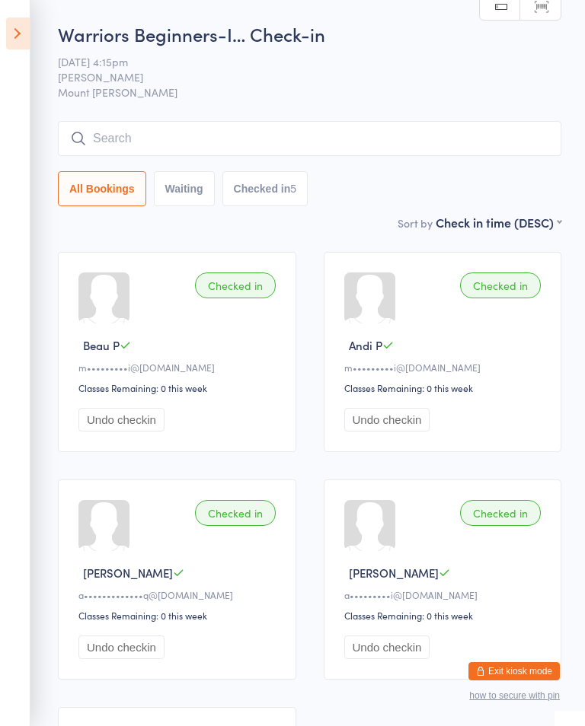
click at [187, 193] on button "Waiting" at bounding box center [184, 188] width 61 height 35
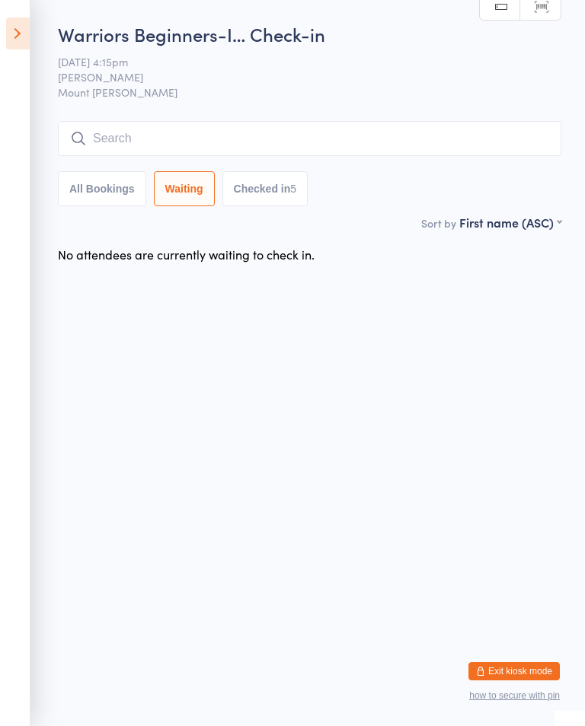
click at [114, 188] on button "All Bookings" at bounding box center [102, 188] width 88 height 35
select select "5"
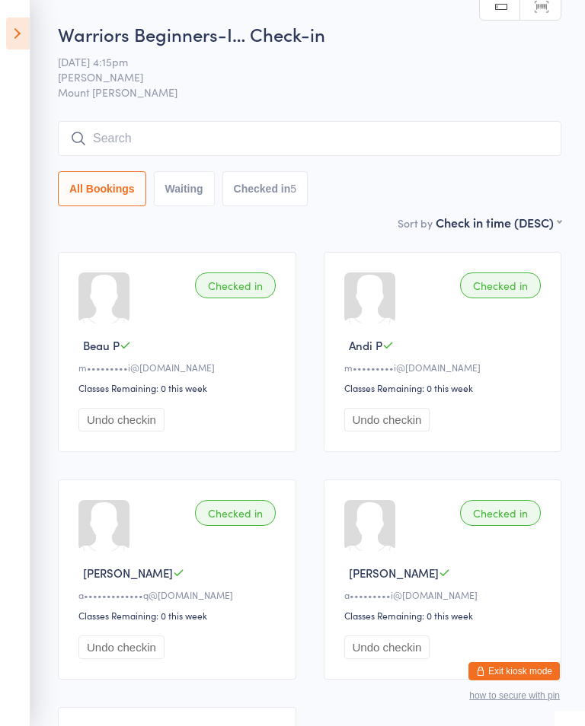
click at [21, 34] on icon at bounding box center [18, 34] width 24 height 32
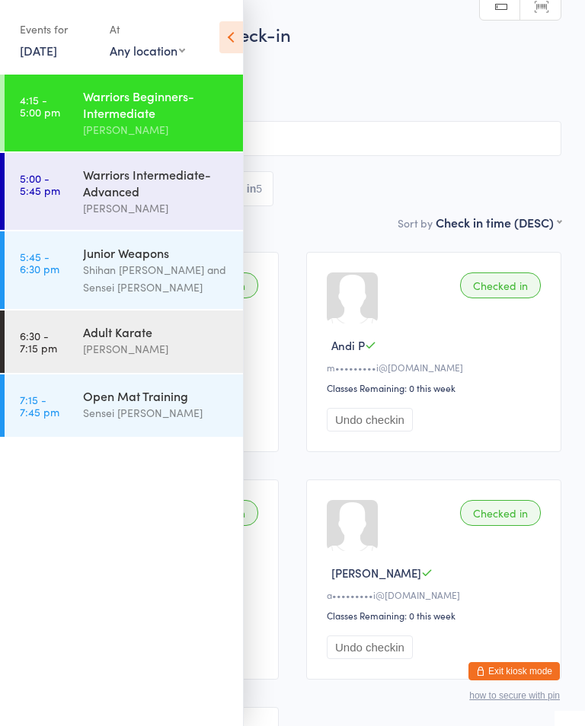
click at [193, 197] on div "Warriors Intermediate-Advanced" at bounding box center [156, 183] width 147 height 34
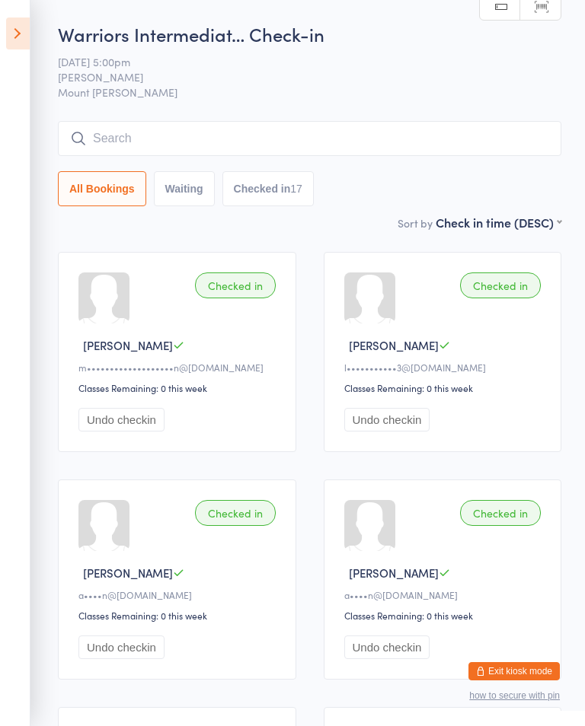
click at [21, 21] on icon at bounding box center [18, 34] width 24 height 32
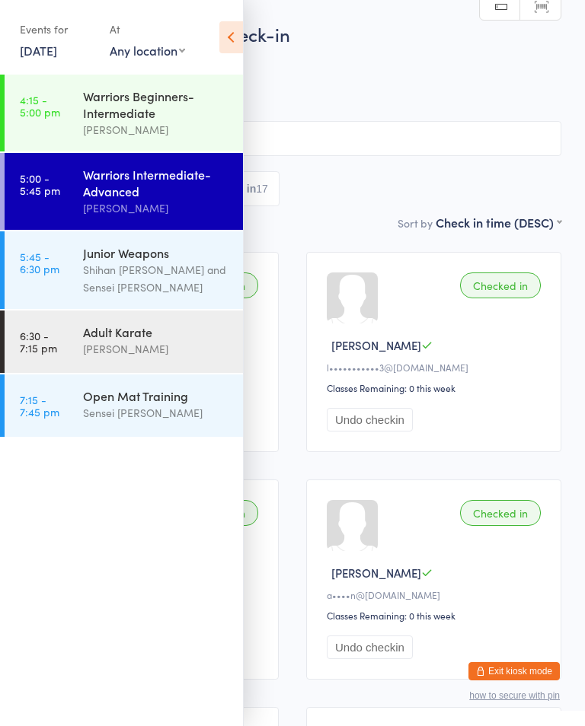
click at [110, 182] on div "Warriors Intermediate-Advanced" at bounding box center [156, 183] width 147 height 34
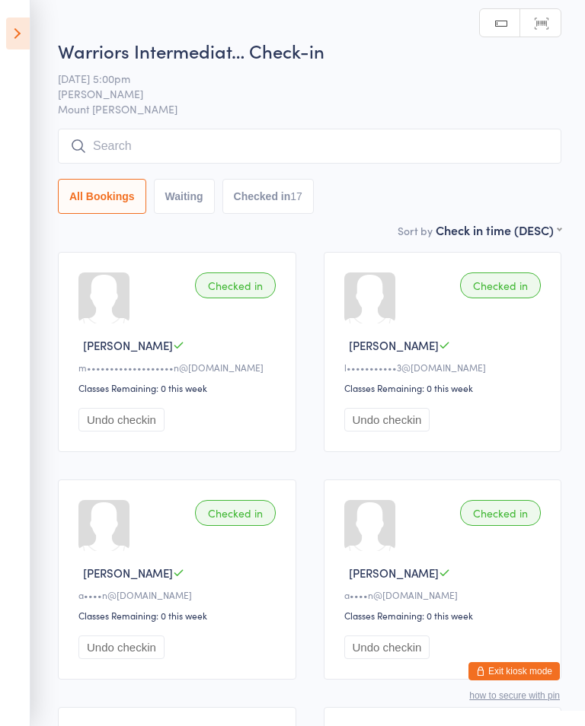
click at [509, 140] on input "search" at bounding box center [309, 146] width 503 height 35
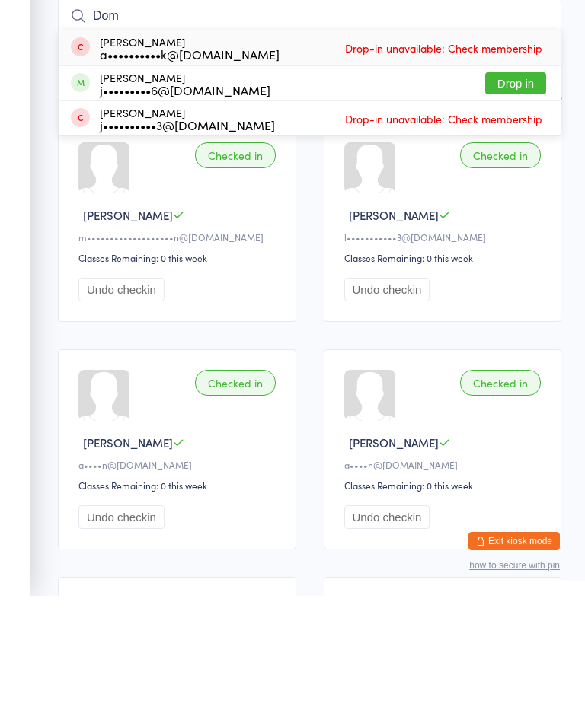
type input "Dom"
click at [526, 203] on button "Drop in" at bounding box center [515, 214] width 61 height 22
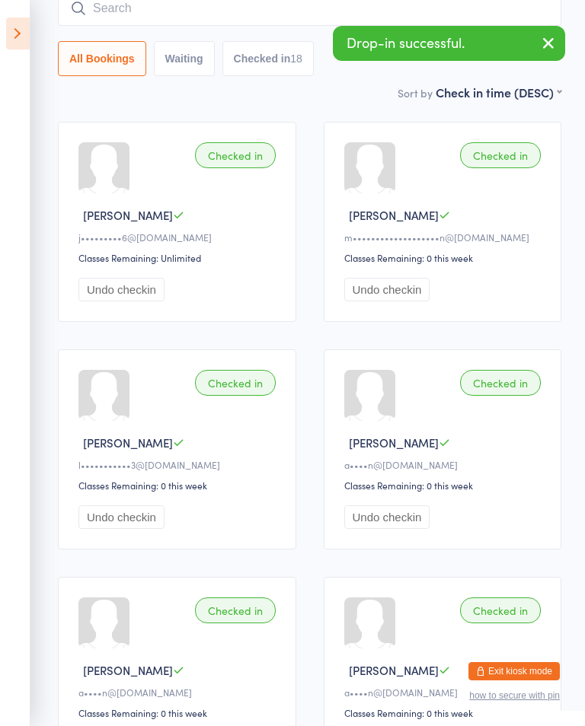
click at [24, 19] on icon at bounding box center [18, 34] width 24 height 32
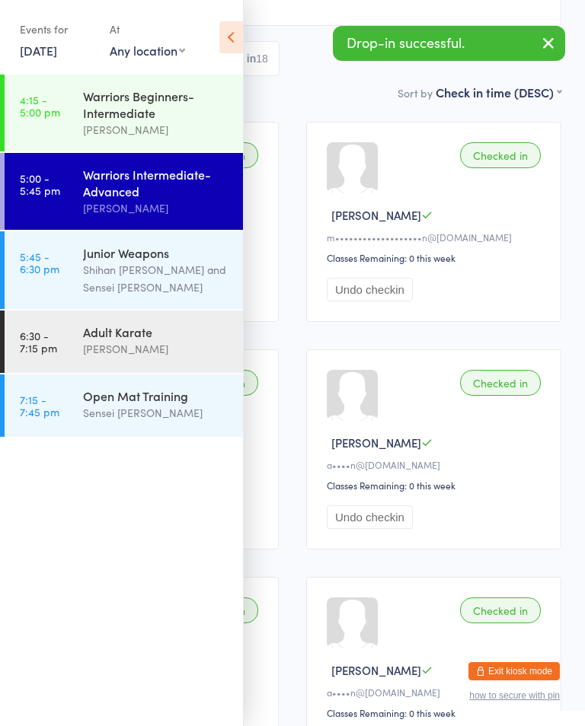
click at [85, 259] on div "Junior Weapons" at bounding box center [156, 252] width 147 height 17
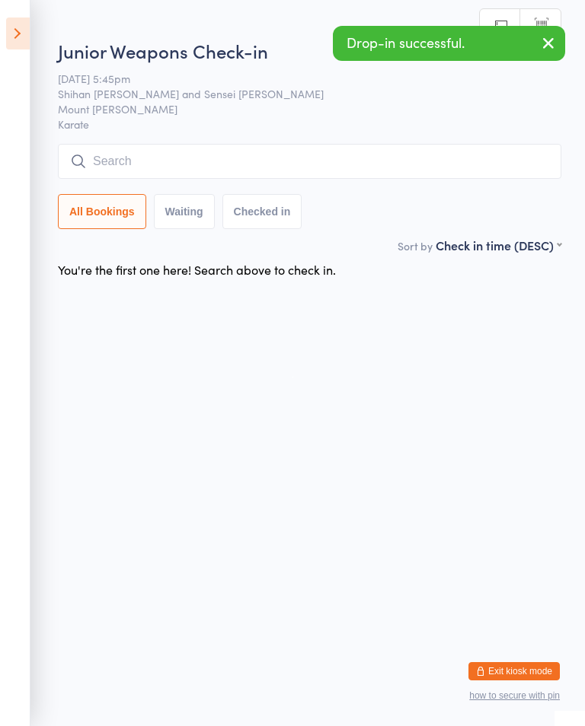
click at [512, 148] on input "search" at bounding box center [309, 161] width 503 height 35
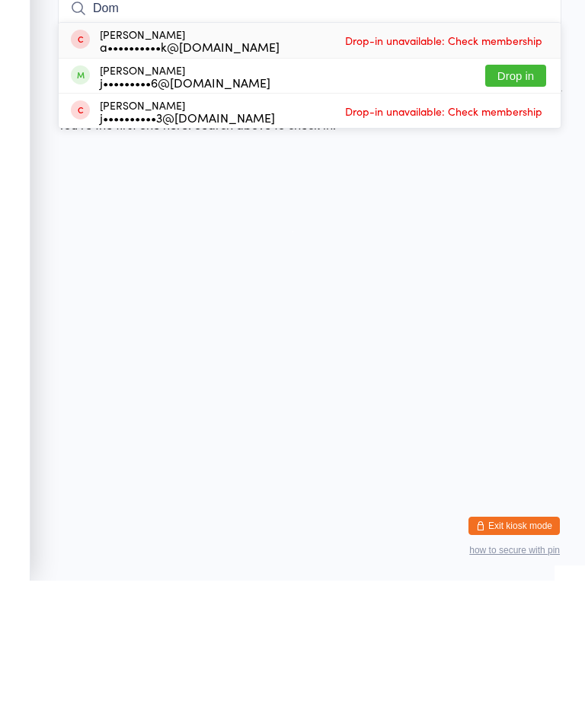
type input "Dom"
click at [519, 210] on button "Drop in" at bounding box center [515, 221] width 61 height 22
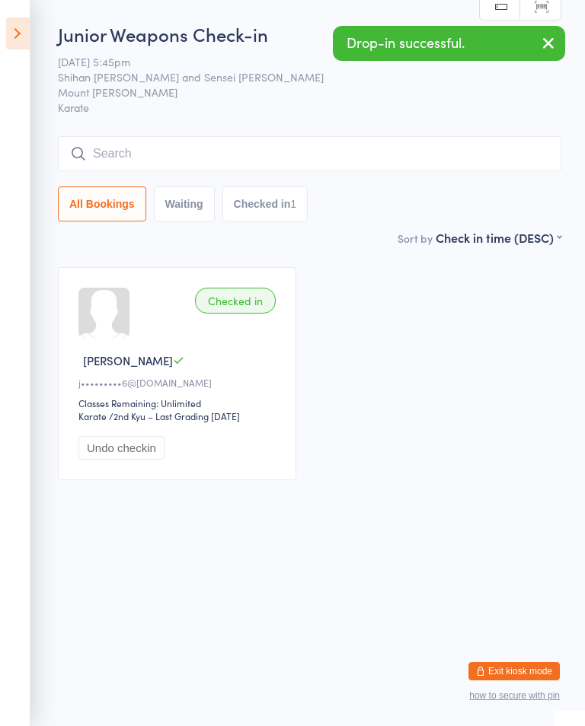
click at [21, 48] on icon at bounding box center [18, 34] width 24 height 32
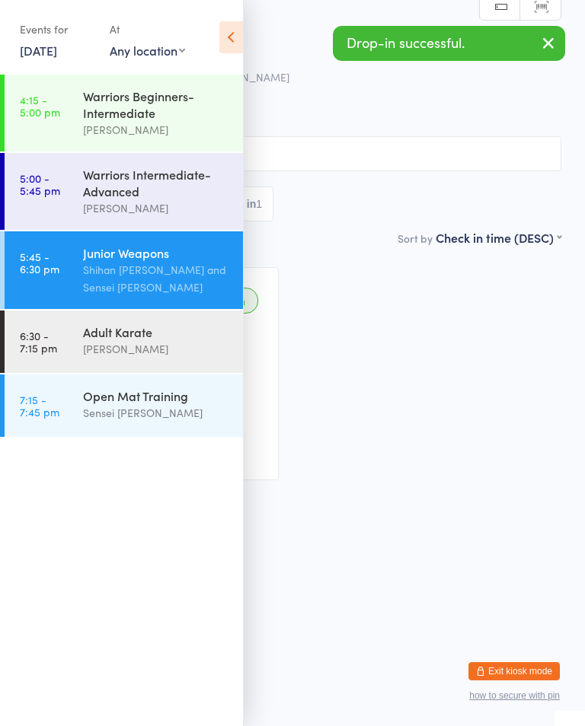
click at [51, 209] on link "5:00 - 5:45 pm Warriors Intermediate-Advanced Shihan Amy Gardam" at bounding box center [124, 191] width 238 height 77
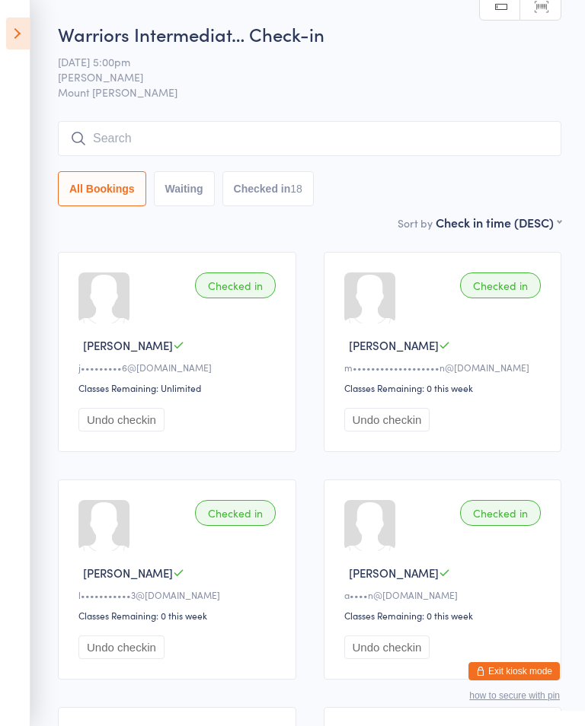
click at [509, 145] on input "search" at bounding box center [309, 138] width 503 height 35
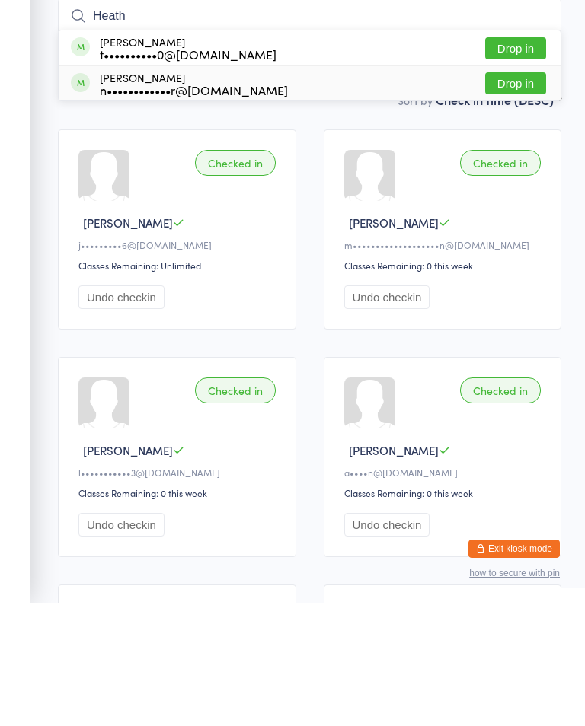
type input "Heath"
click at [325, 189] on div "Heath Forster n••••••••••••r@gmail.com Drop in" at bounding box center [310, 206] width 502 height 34
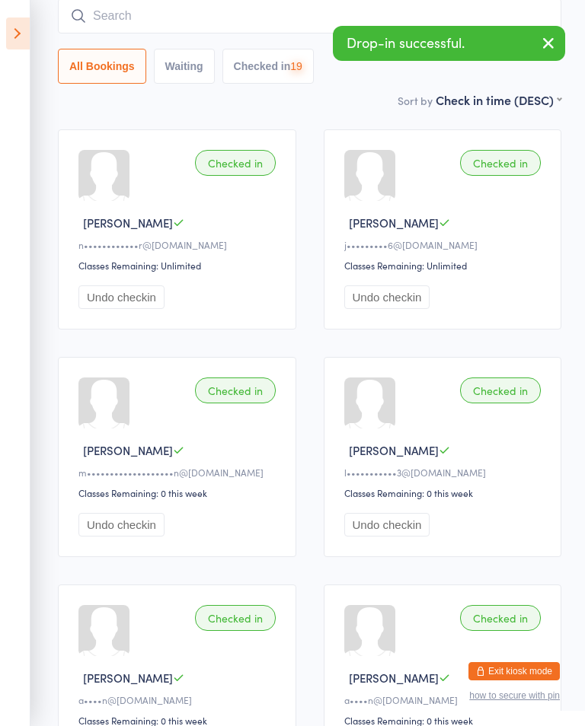
click at [227, 19] on input "search" at bounding box center [309, 15] width 503 height 35
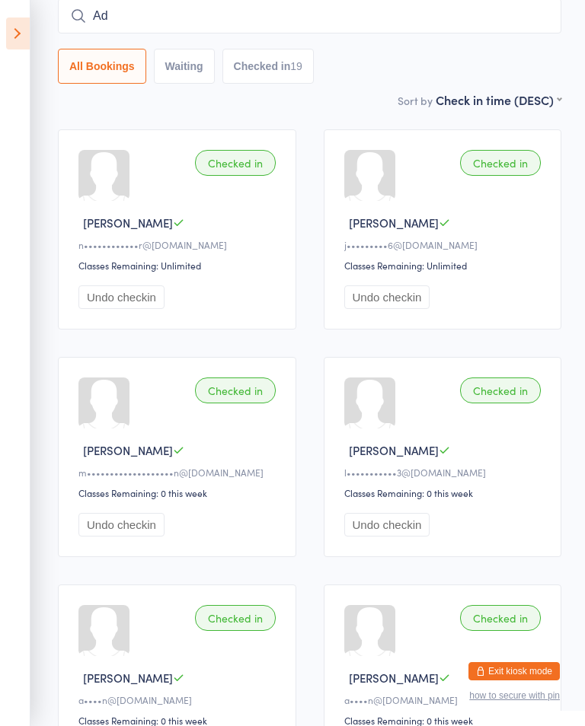
type input "A"
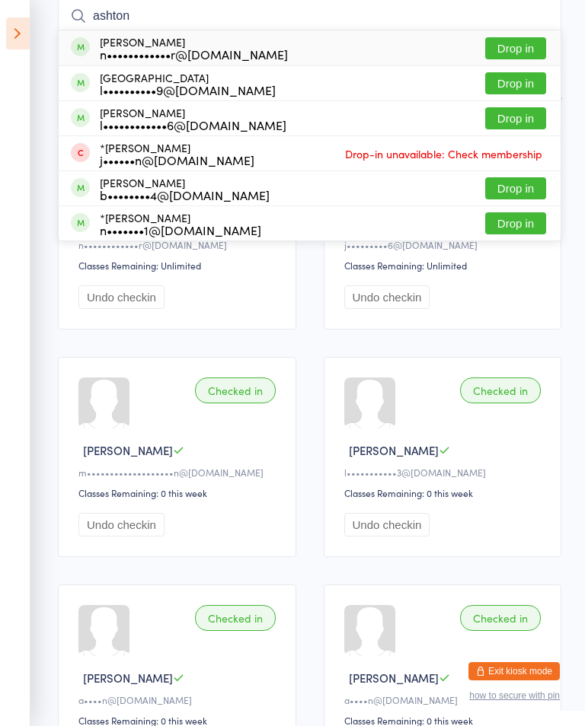
type input "ashton"
click at [440, 49] on div "Ashton Forster n••••••••••••r@gmail.com Drop in" at bounding box center [310, 47] width 502 height 35
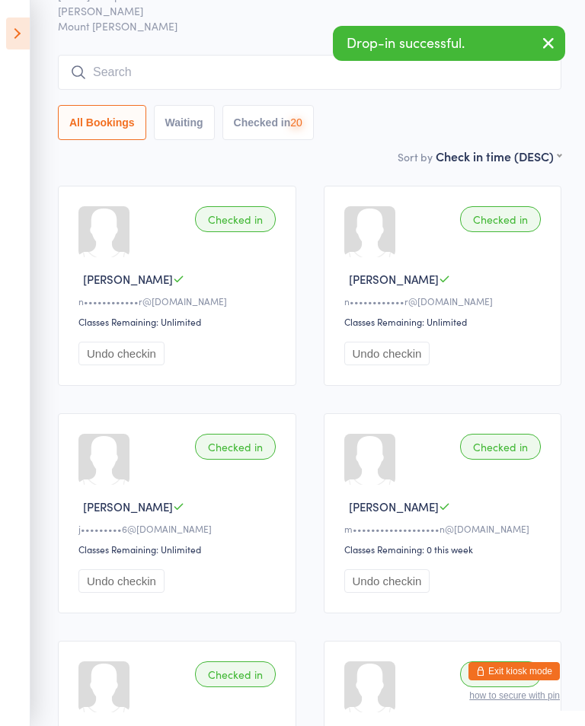
scroll to position [0, 0]
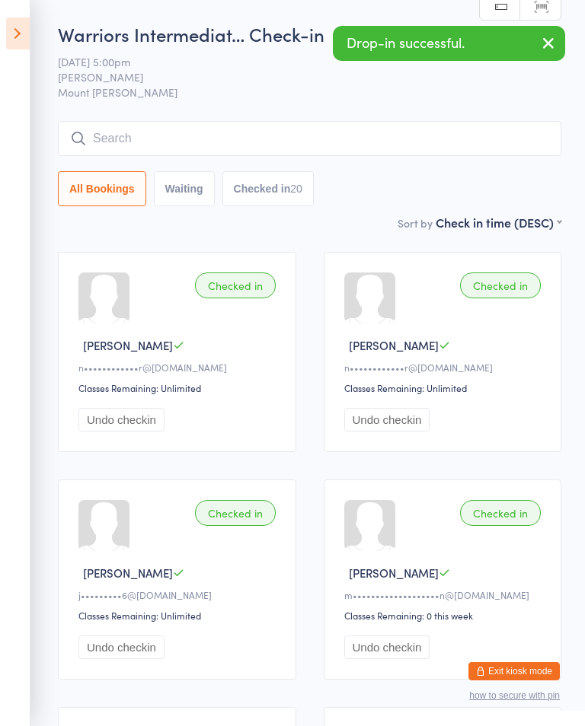
click at [27, 24] on icon at bounding box center [18, 34] width 24 height 32
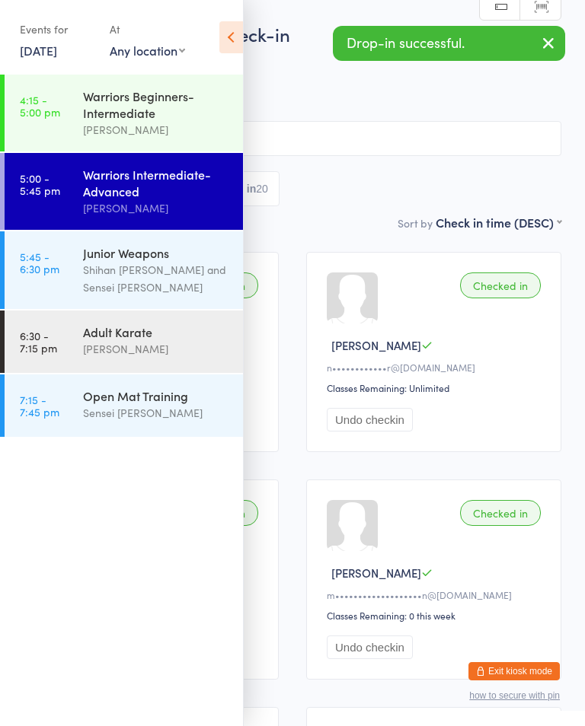
click at [190, 274] on div "Shihan [PERSON_NAME] and Sensei [PERSON_NAME]" at bounding box center [156, 278] width 147 height 35
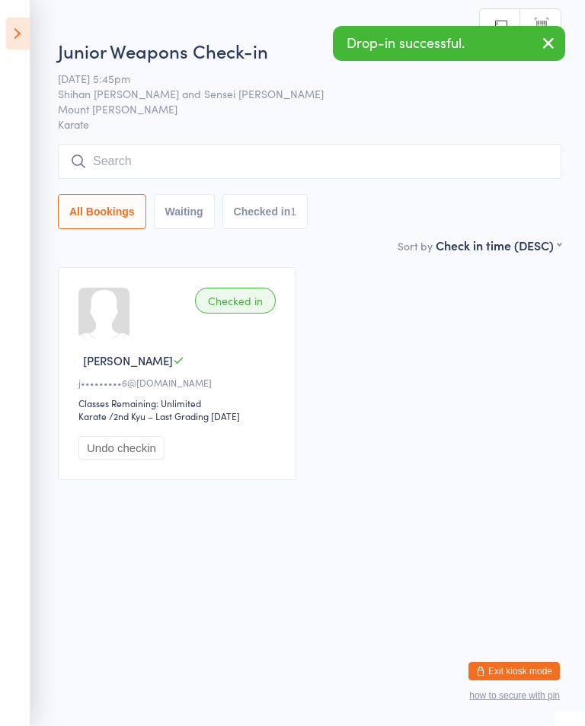
click at [332, 145] on input "search" at bounding box center [309, 161] width 503 height 35
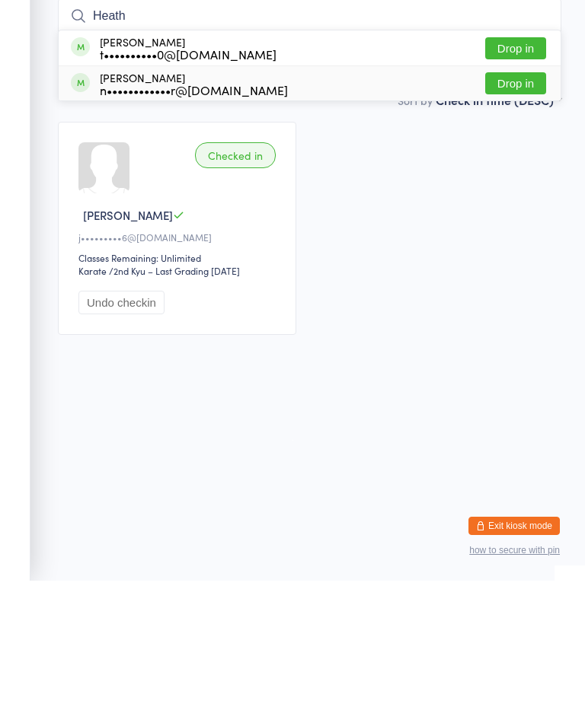
type input "Heath"
click at [274, 212] on div "Heath Forster n••••••••••••r@gmail.com Drop in" at bounding box center [310, 229] width 502 height 34
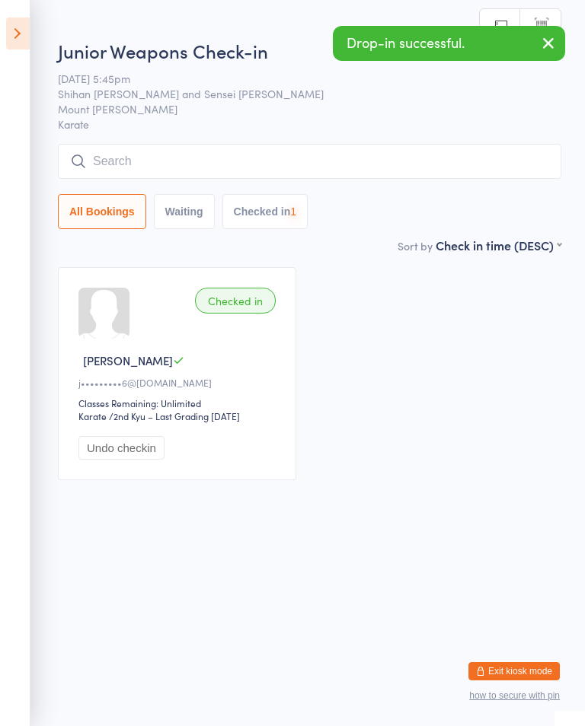
click at [186, 179] on input "search" at bounding box center [309, 161] width 503 height 35
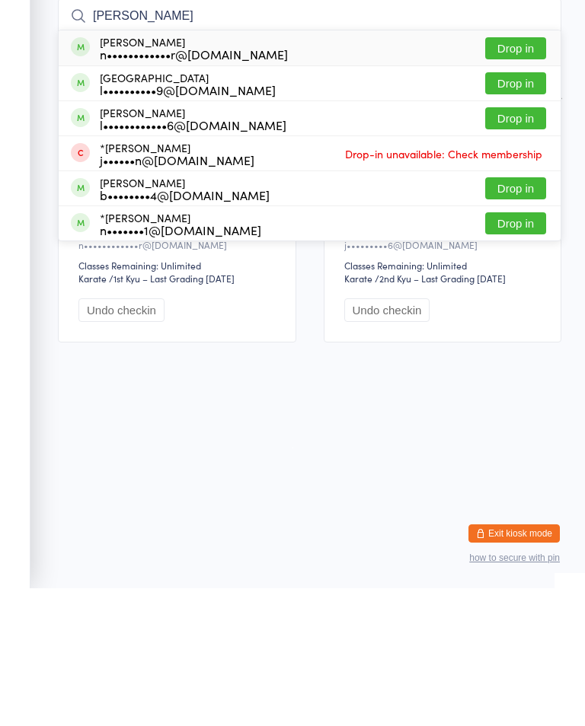
type input "Ashton"
click at [179, 174] on div "Ashton Forster n••••••••••••r@gmail.com" at bounding box center [194, 186] width 188 height 24
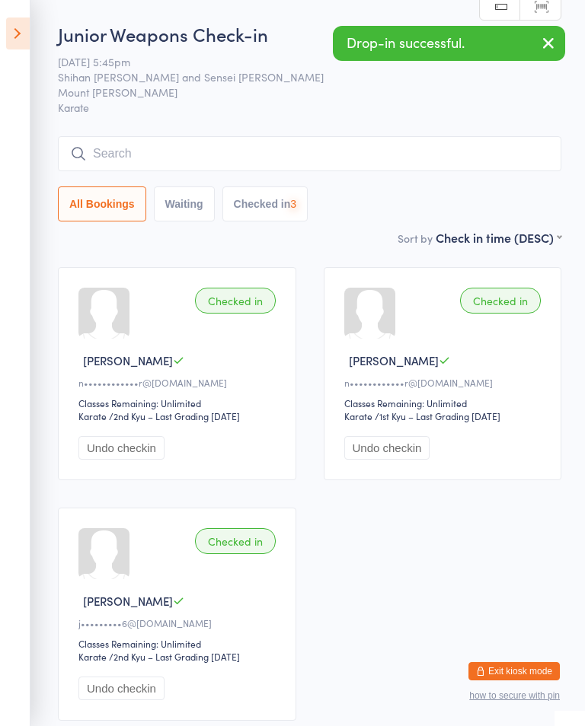
click at [22, 29] on icon at bounding box center [18, 34] width 24 height 32
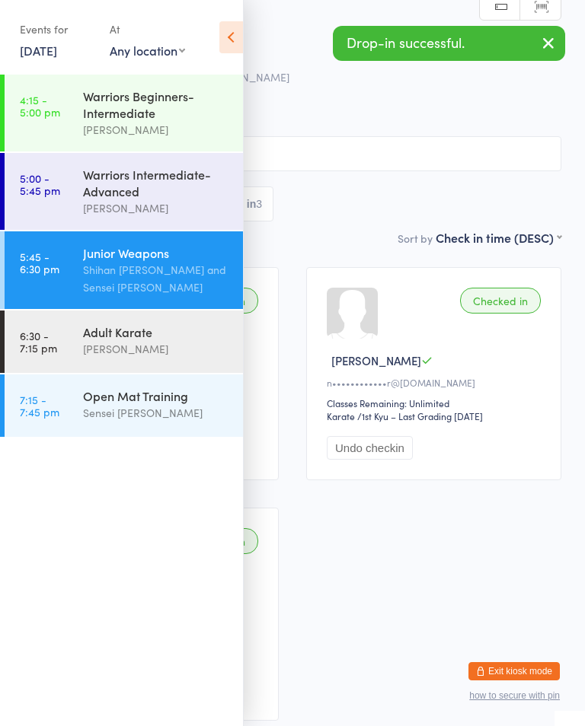
click at [171, 196] on div "Warriors Intermediate-Advanced" at bounding box center [156, 183] width 147 height 34
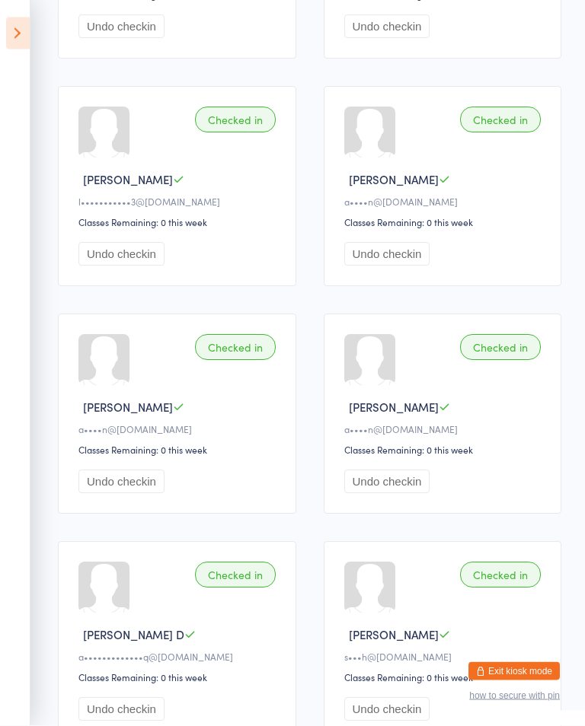
click at [18, 20] on icon at bounding box center [18, 34] width 24 height 32
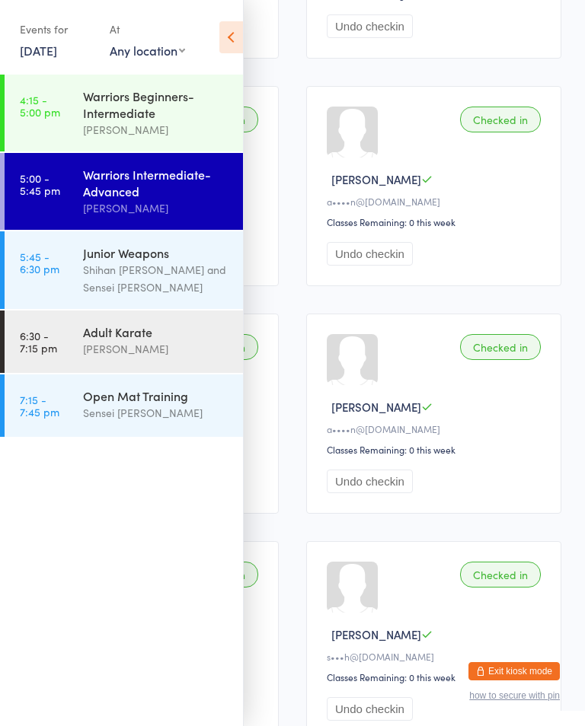
click at [68, 110] on link "4:15 - 5:00 pm Warriors Beginners-Intermediate Shihan Amy Gardam" at bounding box center [124, 113] width 238 height 77
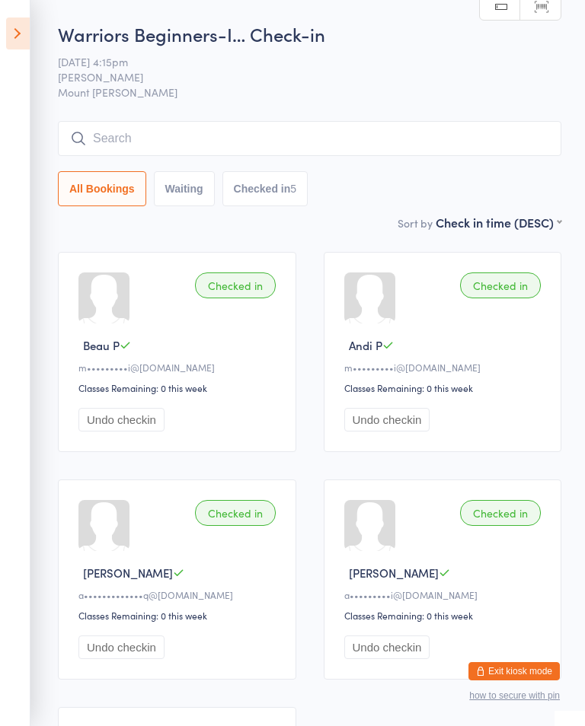
click at [26, 33] on icon at bounding box center [18, 34] width 24 height 32
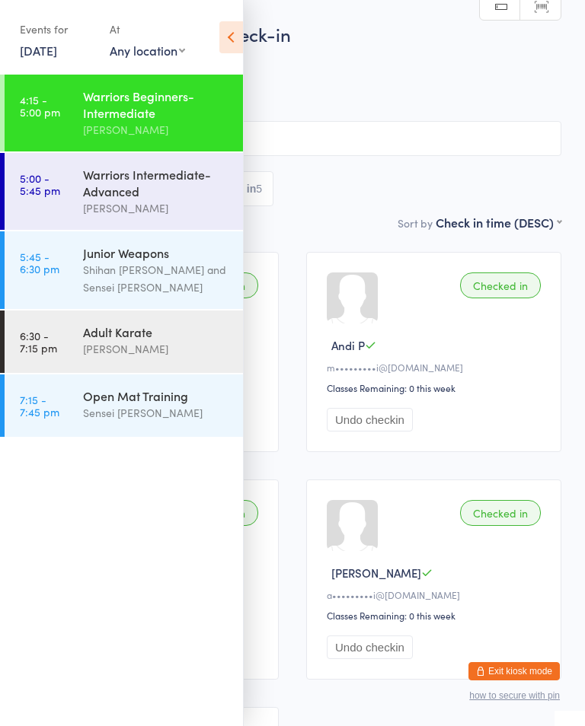
click at [56, 187] on time "5:00 - 5:45 pm" at bounding box center [40, 184] width 40 height 24
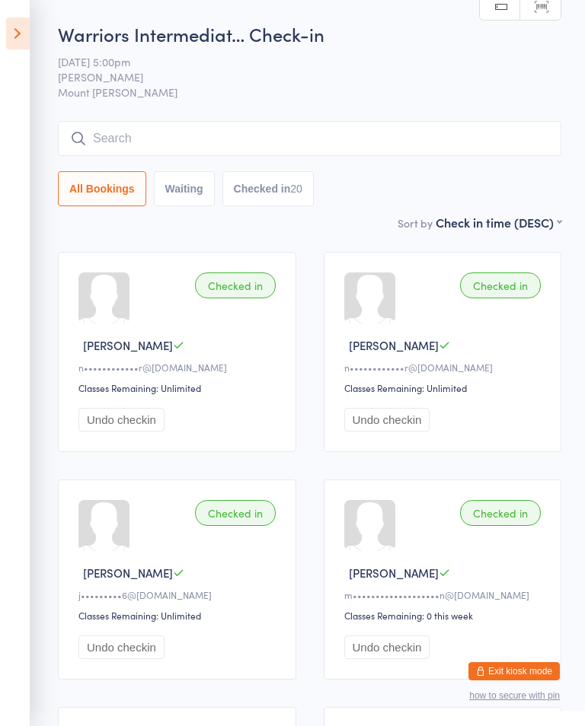
click at [461, 142] on input "search" at bounding box center [309, 138] width 503 height 35
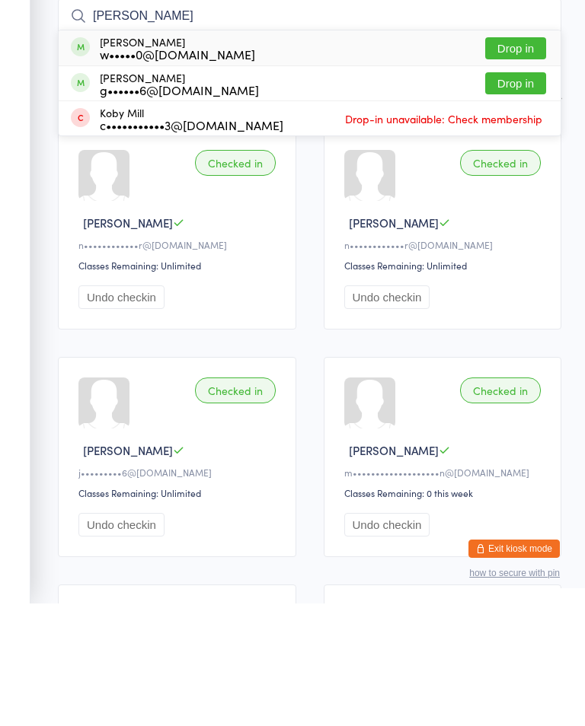
type input "Mitchell"
click at [534, 195] on button "Drop in" at bounding box center [515, 206] width 61 height 22
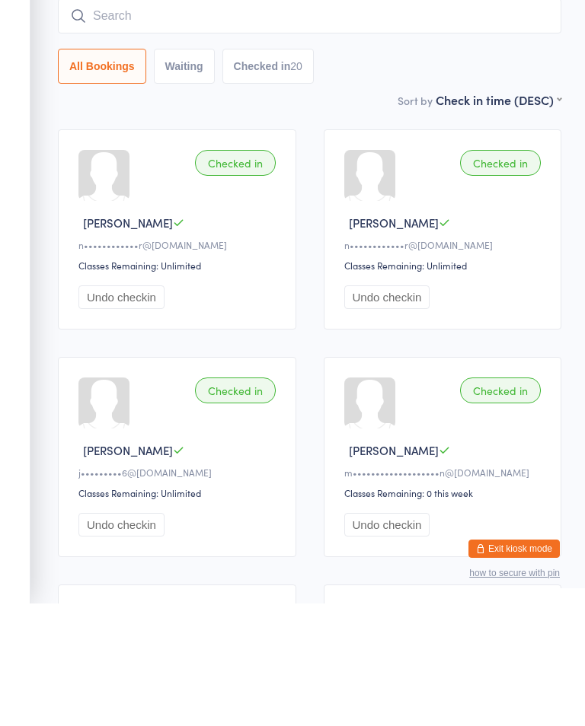
scroll to position [123, 0]
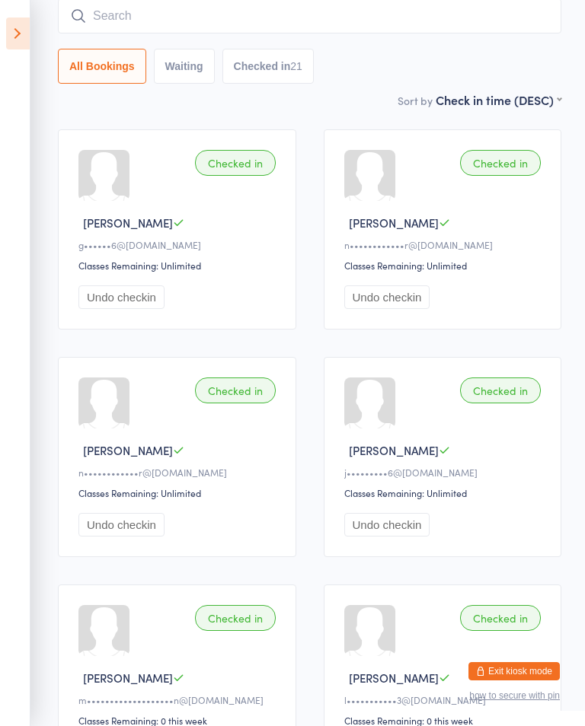
click at [283, 17] on input "search" at bounding box center [309, 15] width 503 height 35
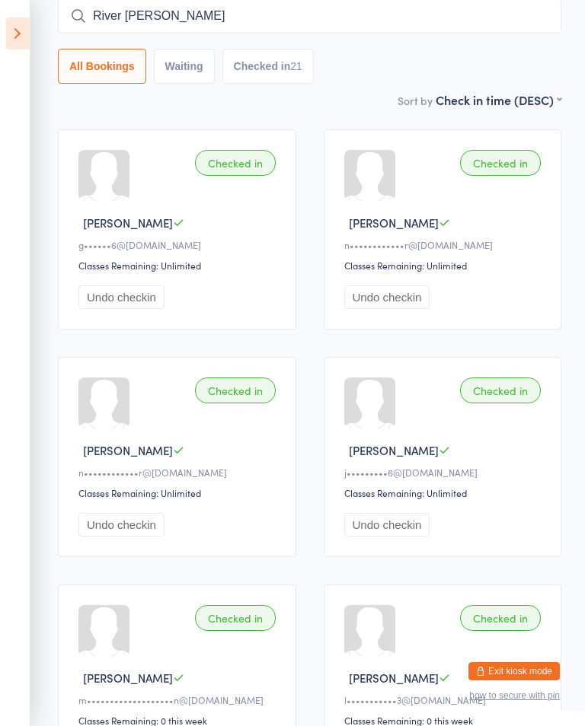
click at [201, 22] on input "River ward" at bounding box center [309, 15] width 503 height 35
type input "R"
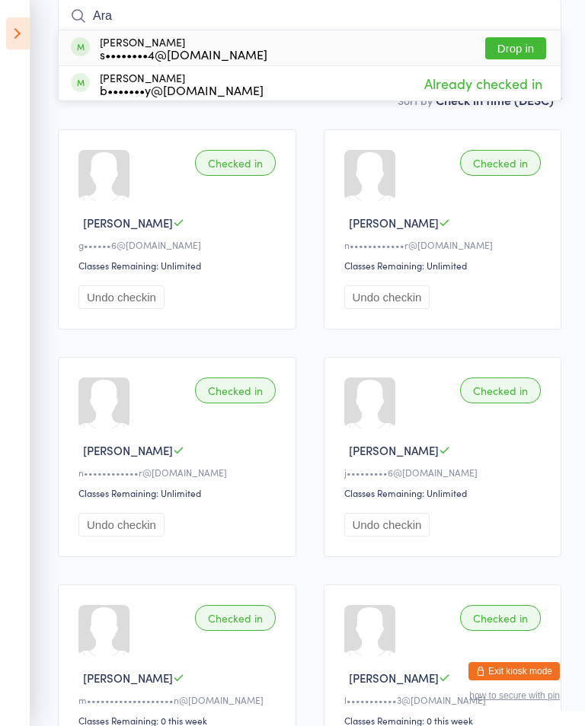
type input "Ara"
click at [500, 46] on button "Drop in" at bounding box center [515, 48] width 61 height 22
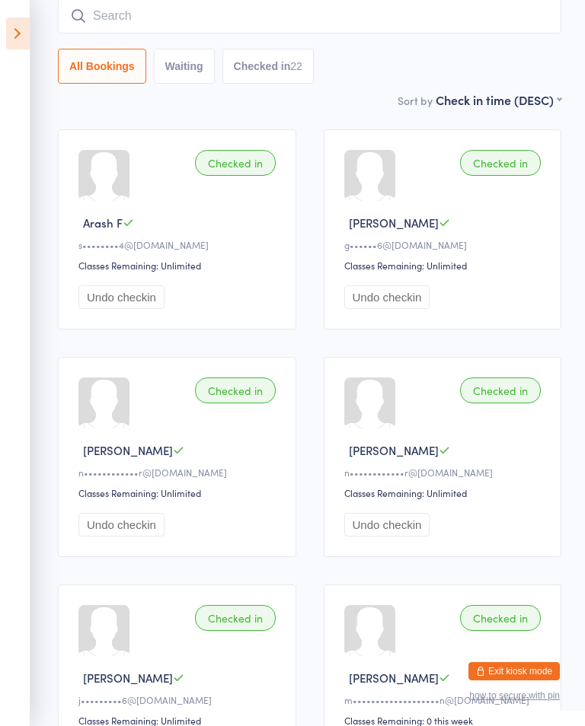
click at [542, 5] on input "search" at bounding box center [309, 15] width 503 height 35
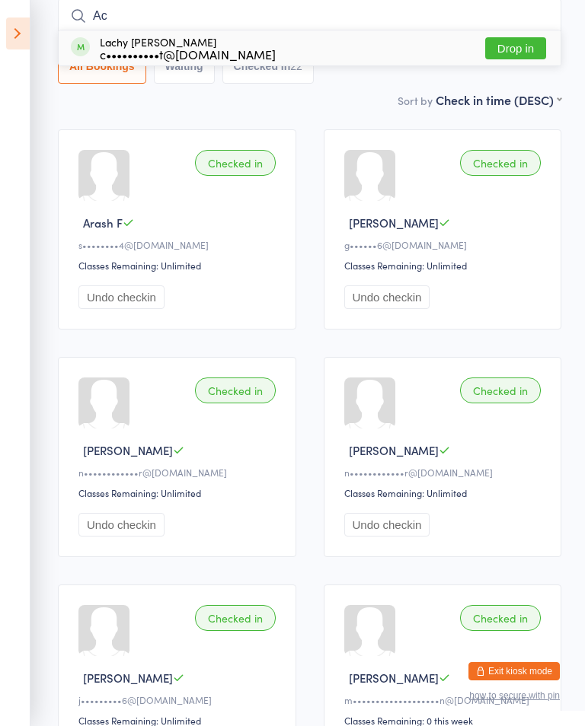
type input "A"
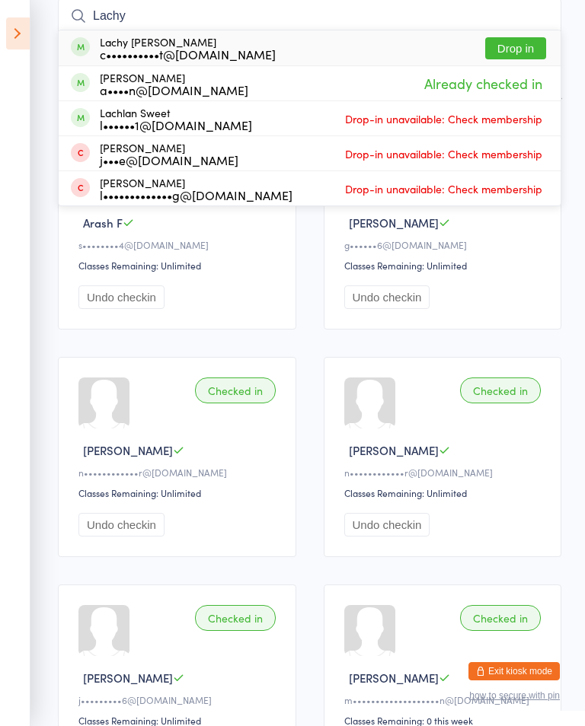
type input "Lachy"
click at [528, 40] on button "Drop in" at bounding box center [515, 48] width 61 height 22
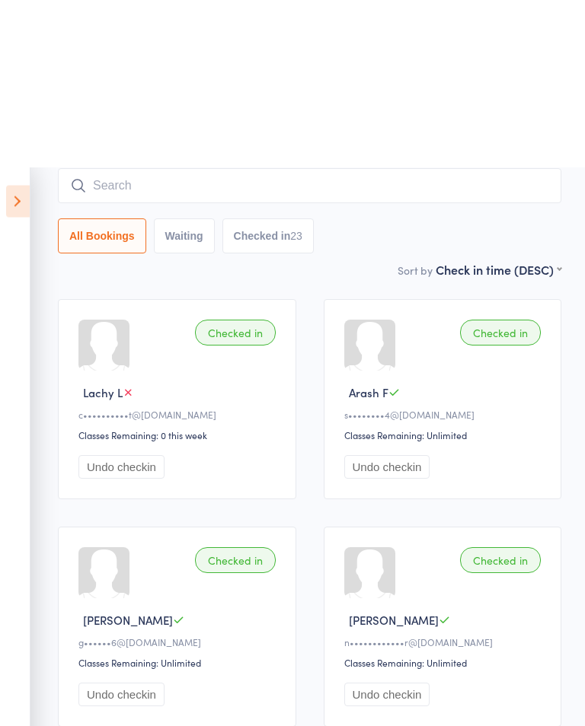
scroll to position [0, 0]
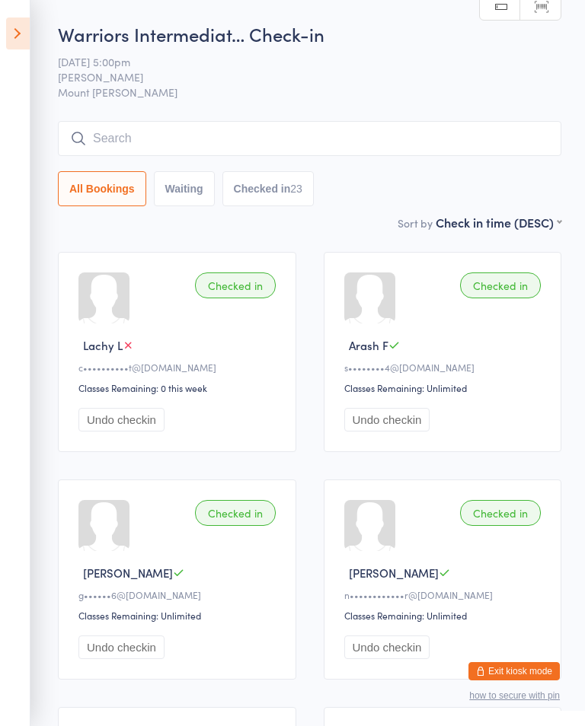
click at [411, 129] on input "search" at bounding box center [309, 138] width 503 height 35
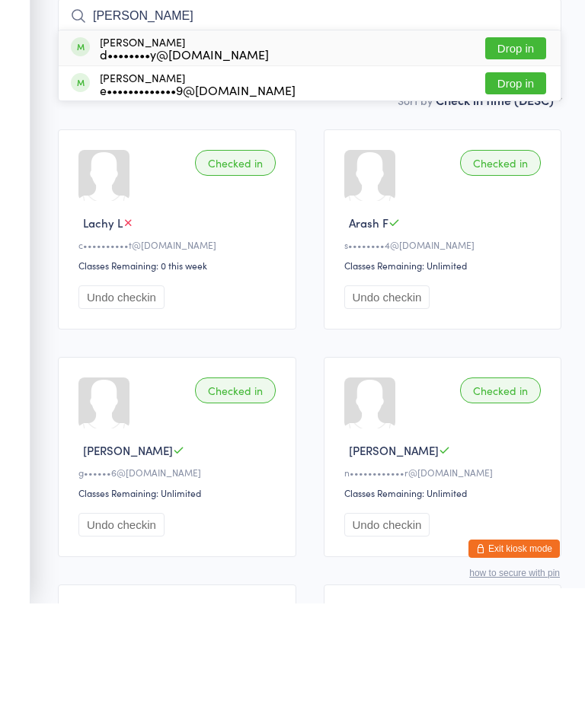
type input "Ewa"
click at [212, 158] on div "Ewan Beimers d••••••••y@hotmail.com" at bounding box center [184, 170] width 169 height 24
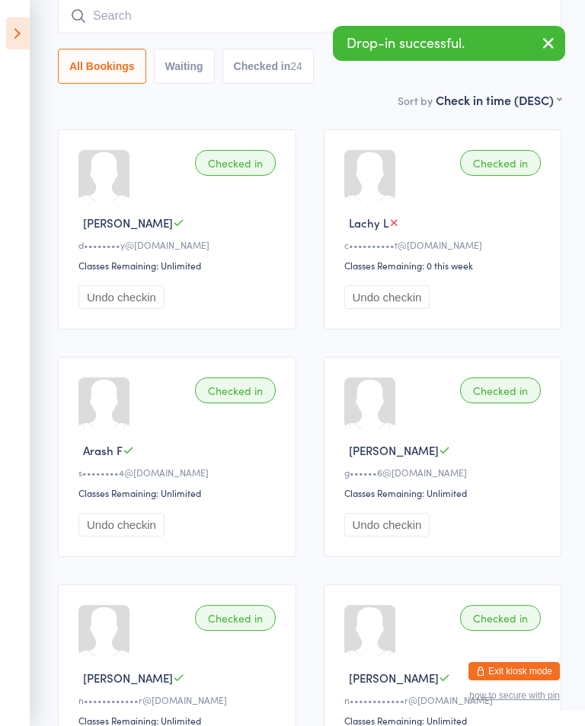
click at [28, 23] on icon at bounding box center [18, 34] width 24 height 32
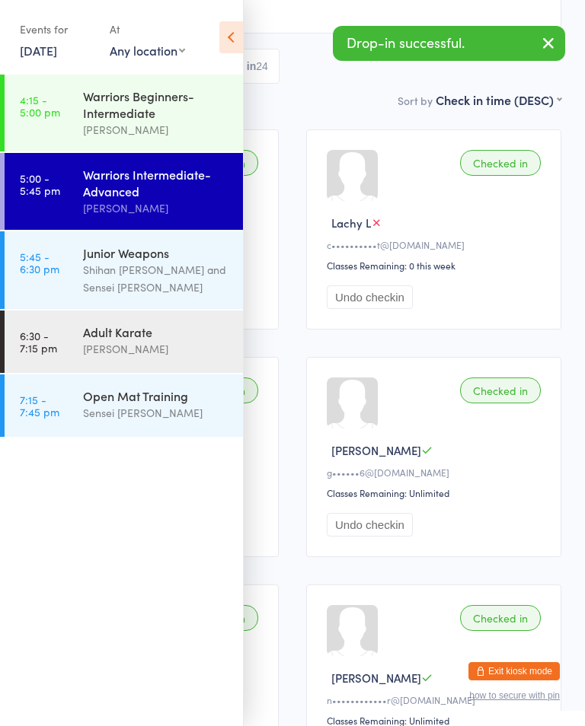
click at [175, 270] on div "Shihan [PERSON_NAME] and Sensei [PERSON_NAME]" at bounding box center [156, 278] width 147 height 35
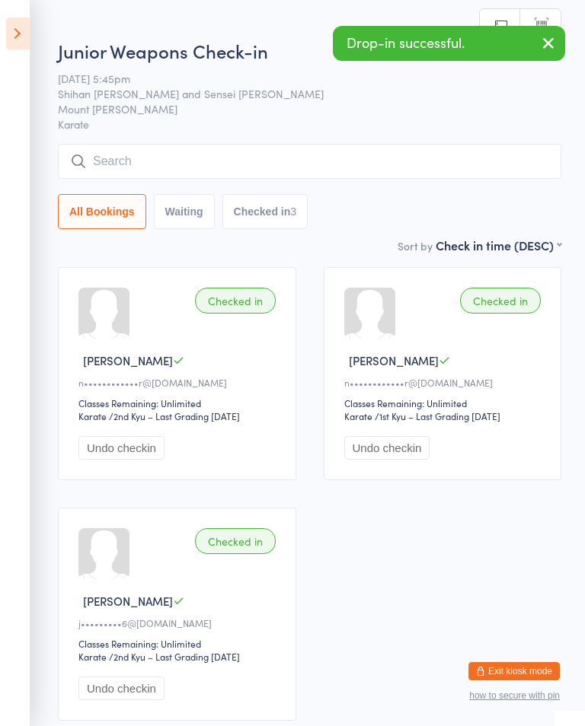
click at [265, 151] on input "search" at bounding box center [309, 161] width 503 height 35
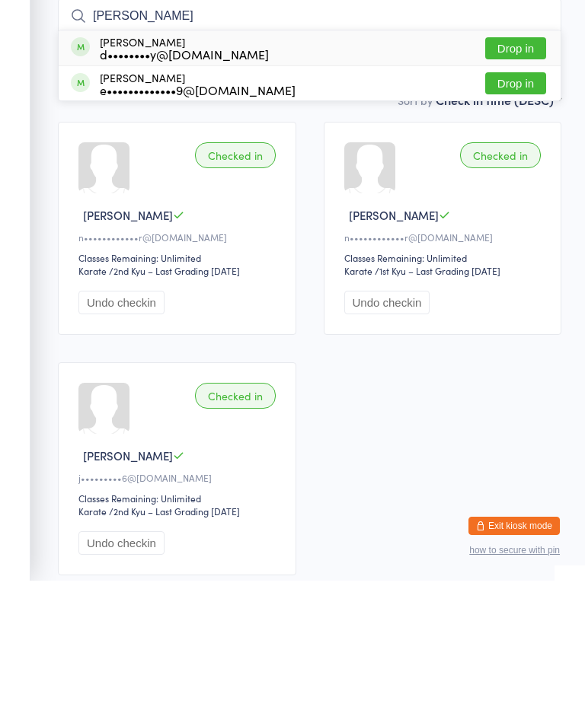
type input "Ewa"
click at [176, 181] on div "Ewan Beimers d••••••••y@hotmail.com" at bounding box center [184, 193] width 169 height 24
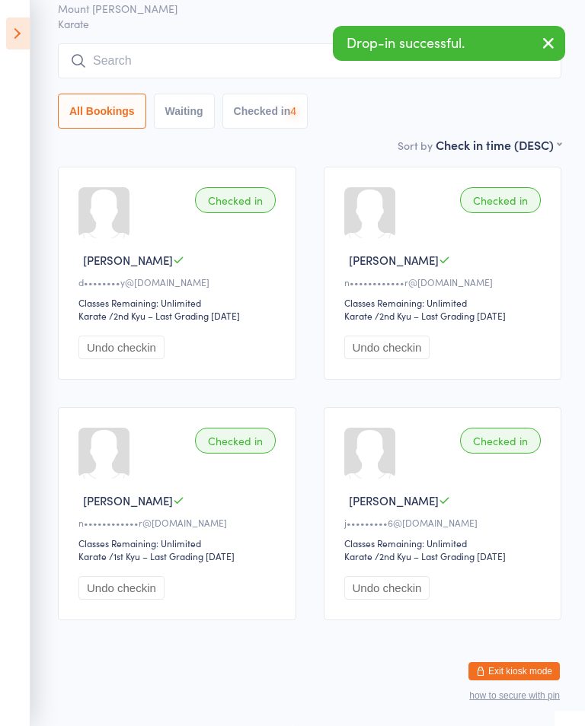
click at [27, 29] on icon at bounding box center [18, 34] width 24 height 32
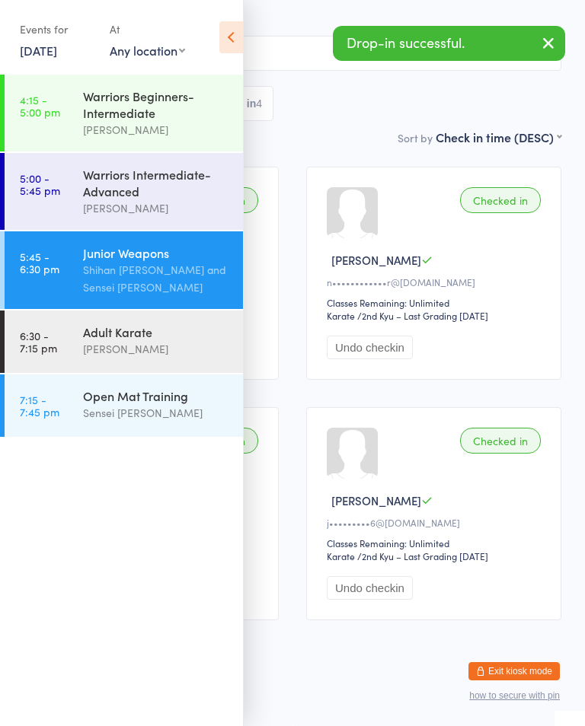
click at [118, 187] on div "Warriors Intermediate-Advanced" at bounding box center [156, 183] width 147 height 34
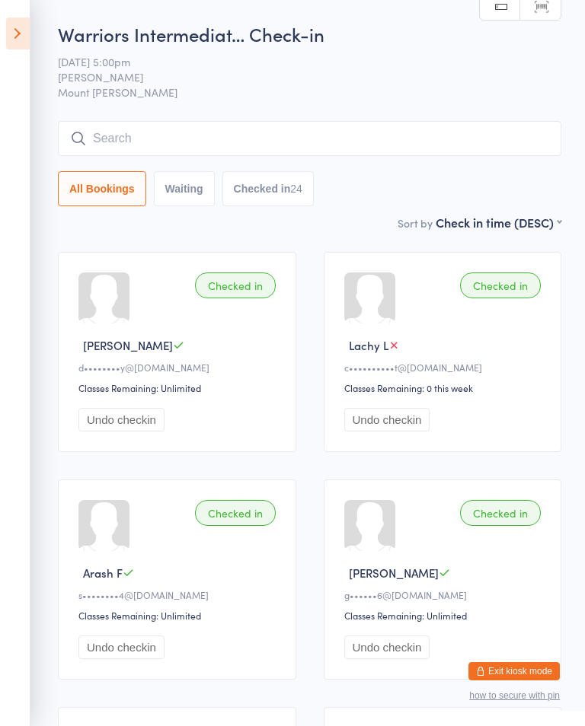
click at [339, 105] on div "Warriors Intermediat… Check-in 14 Oct 5:00pm Shihan Amy Gardam Mount Evelyn Man…" at bounding box center [309, 117] width 503 height 193
click at [381, 156] on input "search" at bounding box center [309, 138] width 503 height 35
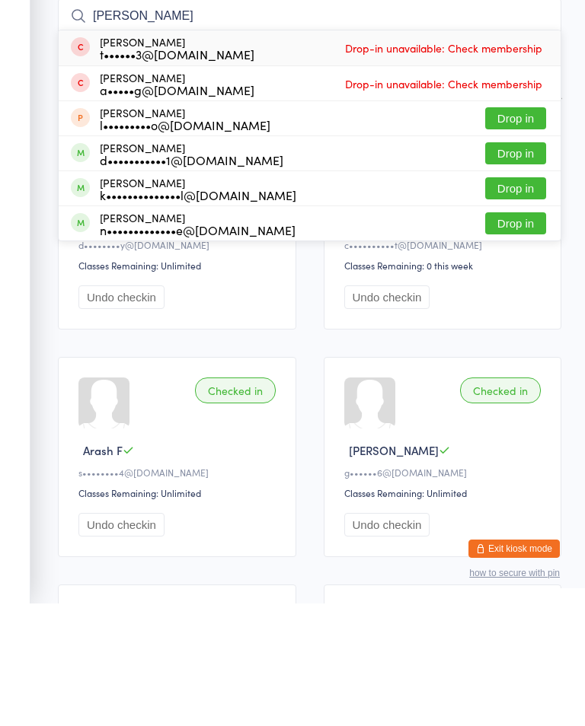
type input "Thomas"
click at [516, 300] on button "Drop in" at bounding box center [515, 311] width 61 height 22
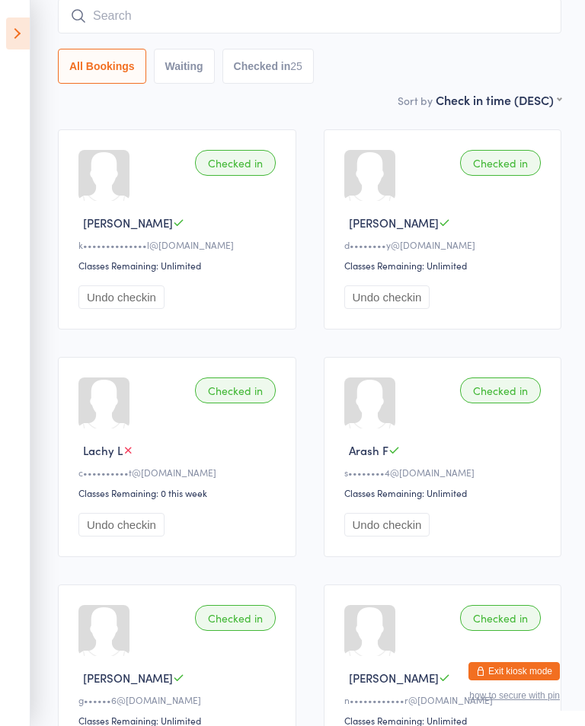
click at [88, 21] on input "search" at bounding box center [309, 15] width 503 height 35
click at [111, 6] on input "Wil" at bounding box center [309, 15] width 503 height 35
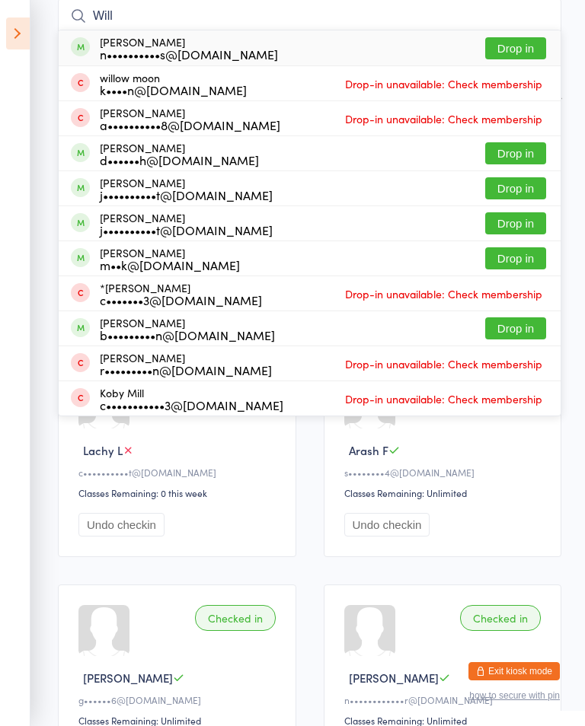
type input "Will"
click at [88, 40] on div "Will Beimers n••••••••••s@hotmail.com" at bounding box center [174, 48] width 207 height 24
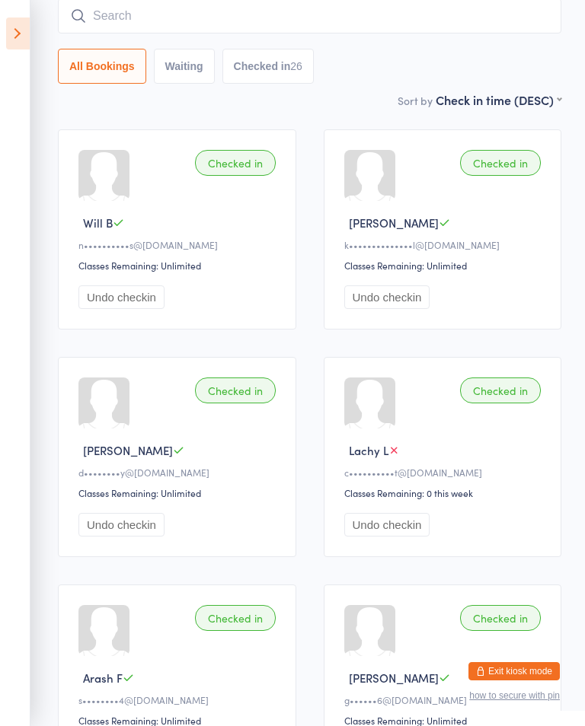
click at [225, 12] on input "search" at bounding box center [309, 15] width 503 height 35
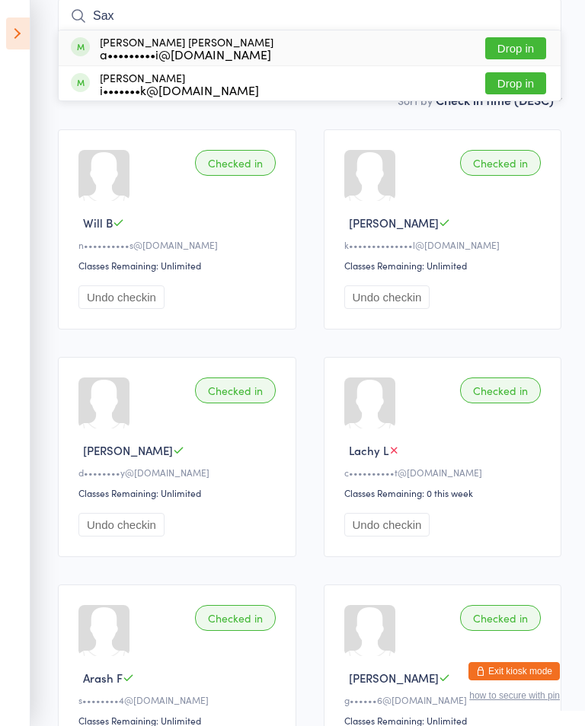
type input "Sax"
click at [147, 56] on div "a•••••••••i@gmail.com" at bounding box center [187, 54] width 174 height 12
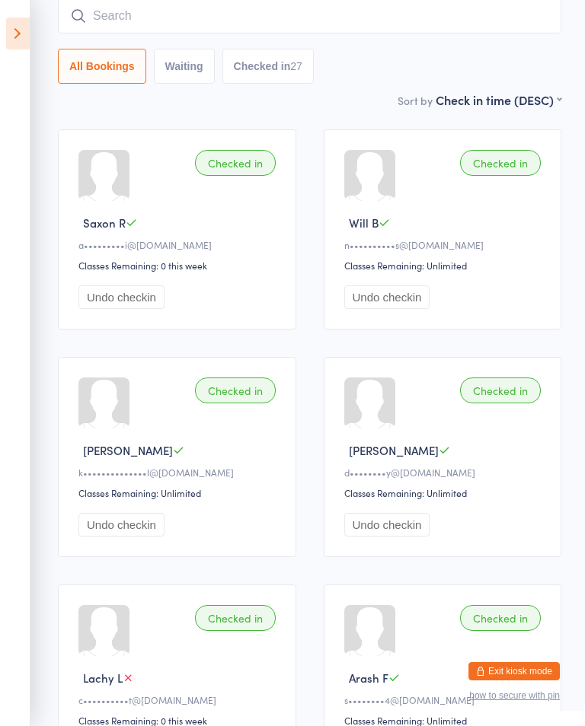
click at [122, 26] on input "search" at bounding box center [309, 15] width 503 height 35
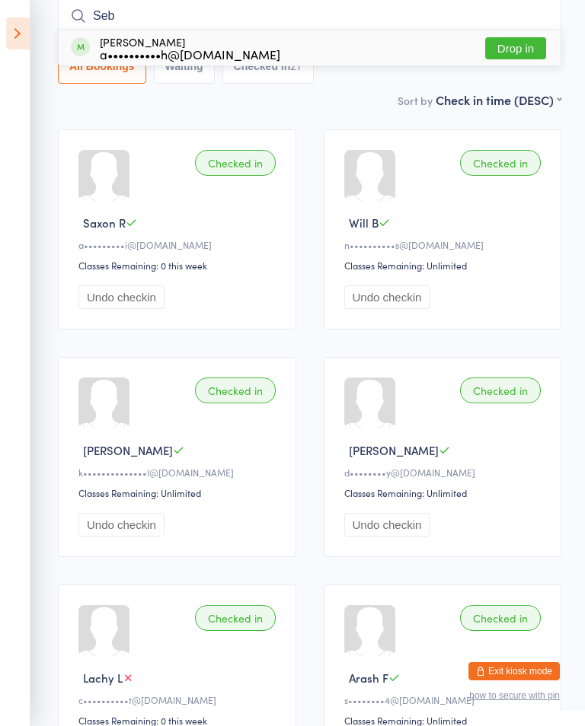
type input "Seb"
click at [520, 45] on button "Drop in" at bounding box center [515, 48] width 61 height 22
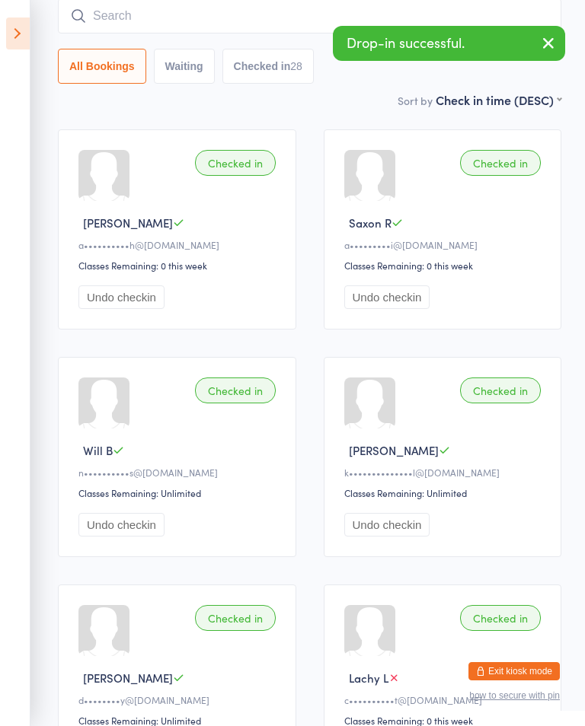
click at [139, 18] on input "search" at bounding box center [309, 15] width 503 height 35
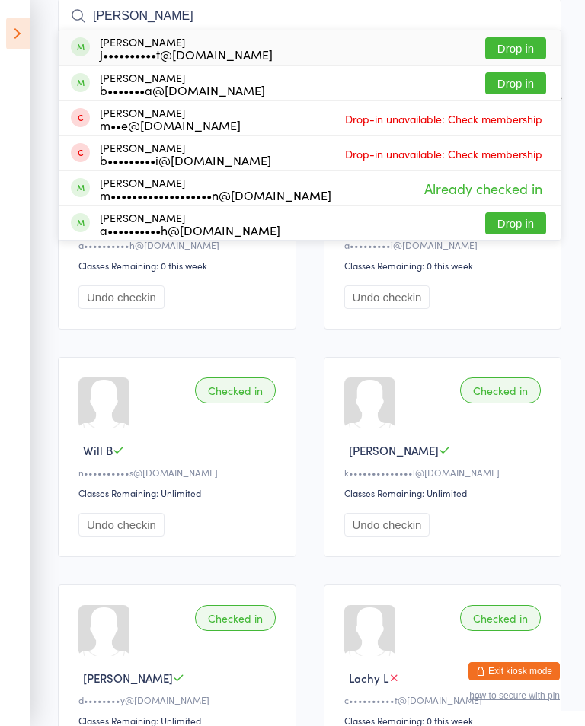
type input "Alex"
click at [523, 226] on button "Drop in" at bounding box center [515, 223] width 61 height 22
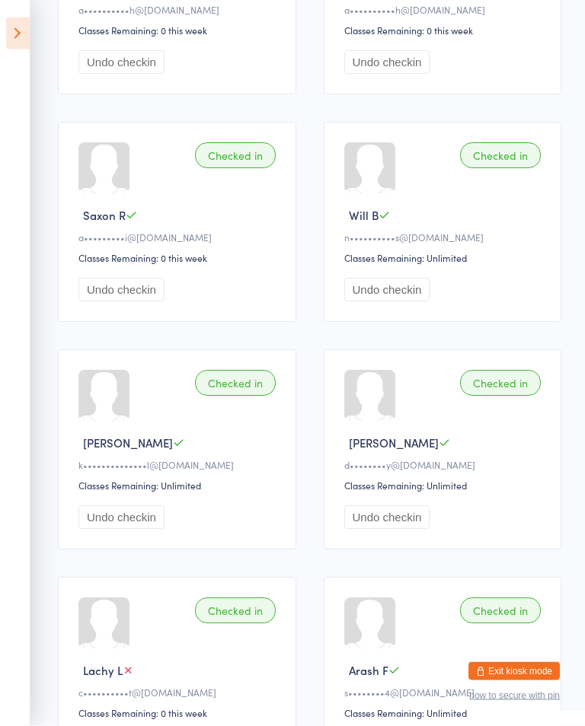
scroll to position [0, 0]
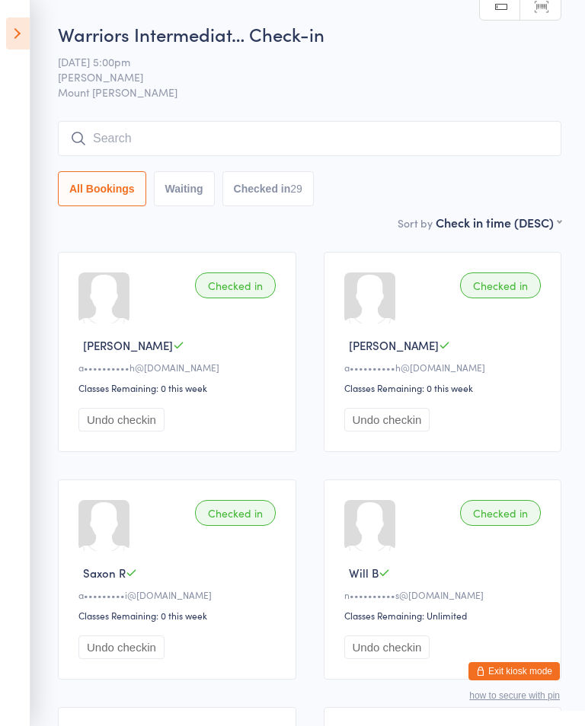
click at [292, 126] on input "search" at bounding box center [309, 138] width 503 height 35
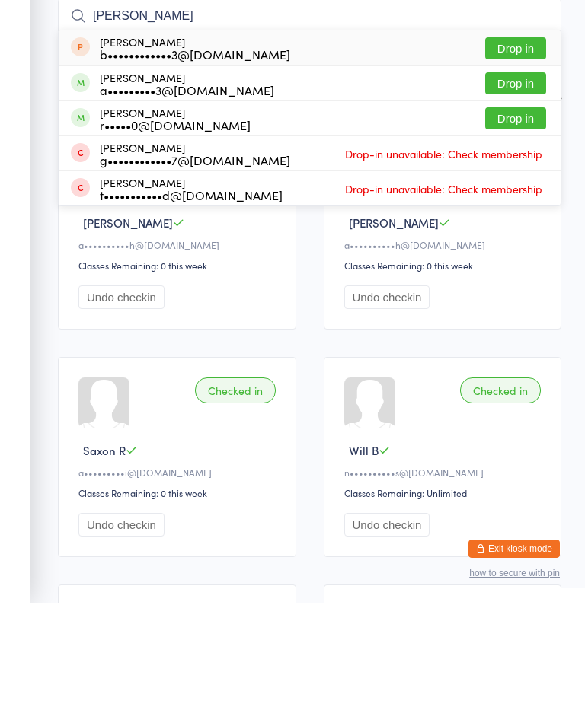
type input "Tyler"
click at [526, 230] on button "Drop in" at bounding box center [515, 241] width 61 height 22
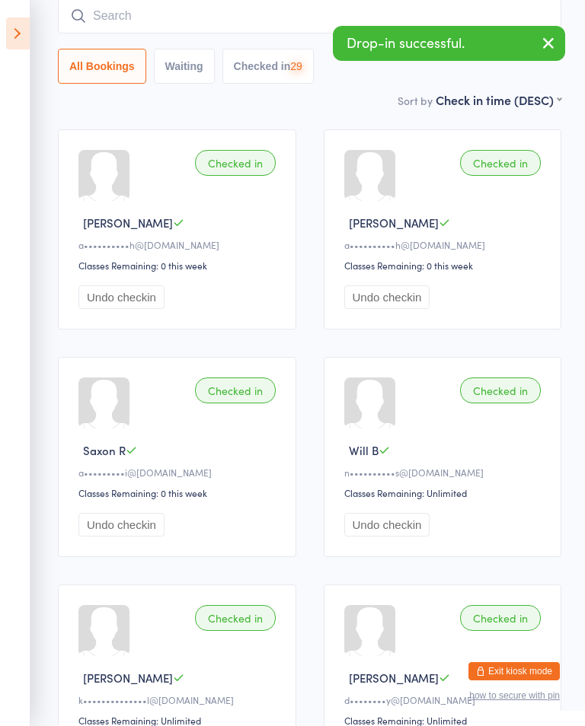
click at [249, 4] on input "search" at bounding box center [309, 15] width 503 height 35
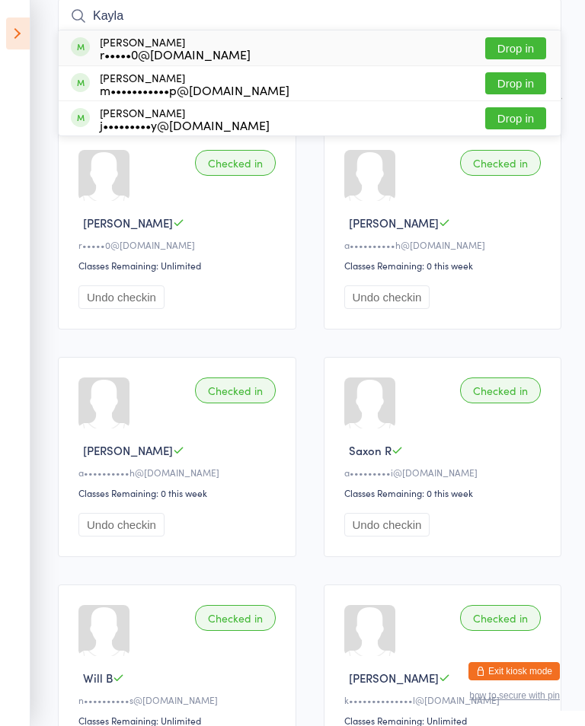
type input "Kayla"
click at [534, 40] on button "Drop in" at bounding box center [515, 48] width 61 height 22
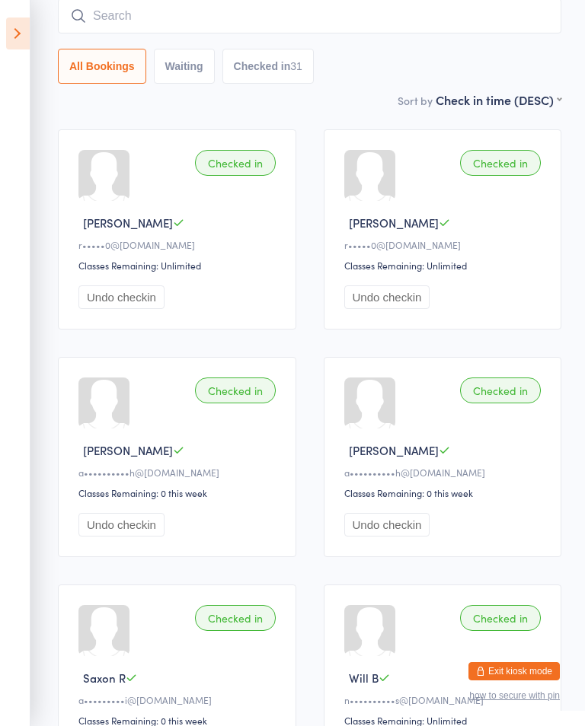
scroll to position [0, 0]
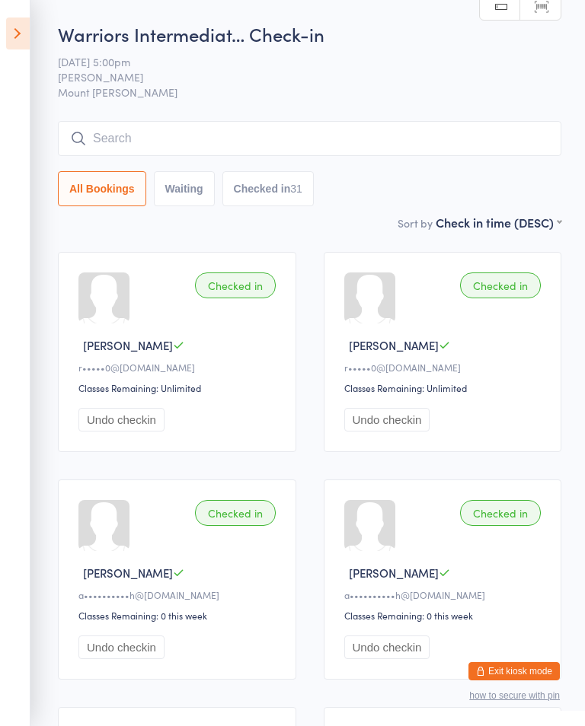
click at [357, 123] on input "search" at bounding box center [309, 138] width 503 height 35
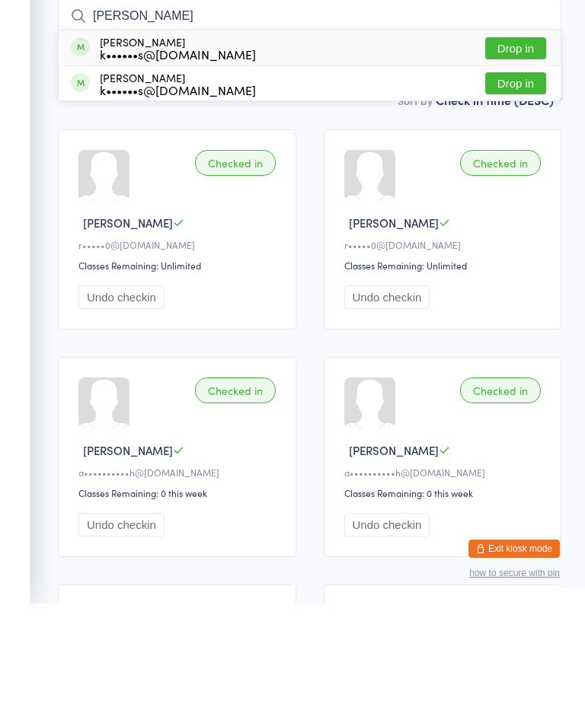
type input "Astle"
click at [538, 160] on button "Drop in" at bounding box center [515, 171] width 61 height 22
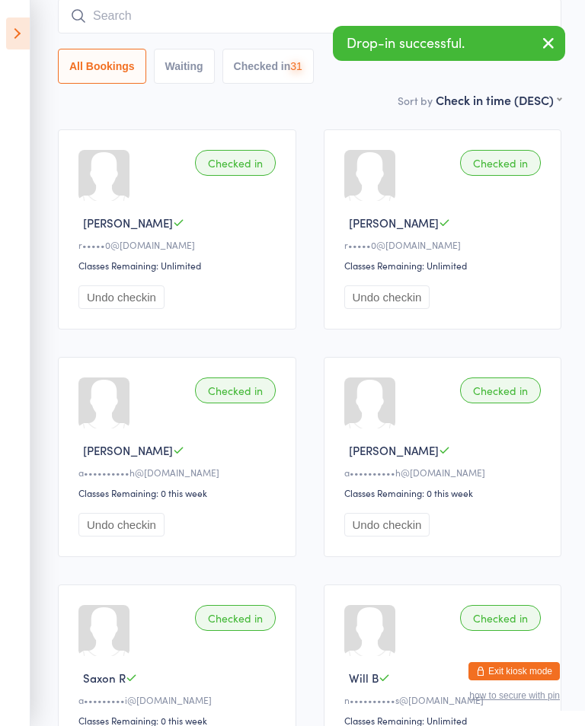
click at [311, 16] on input "search" at bounding box center [309, 15] width 503 height 35
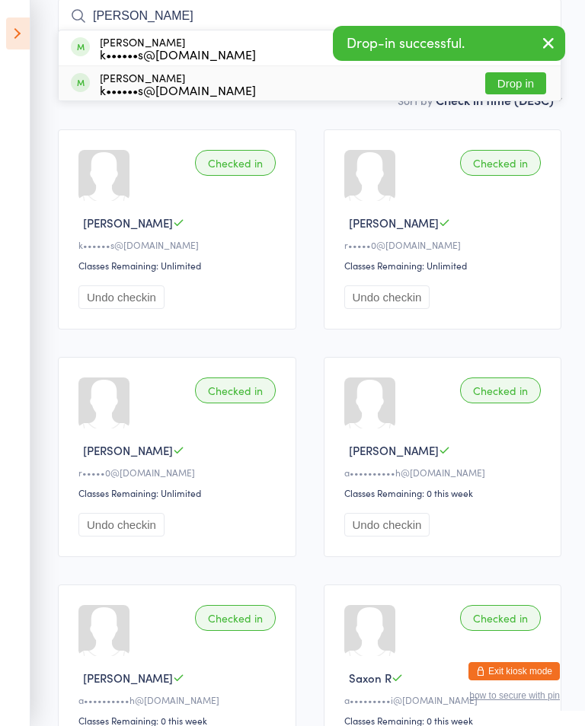
type input "Astle"
click at [533, 92] on button "Drop in" at bounding box center [515, 83] width 61 height 22
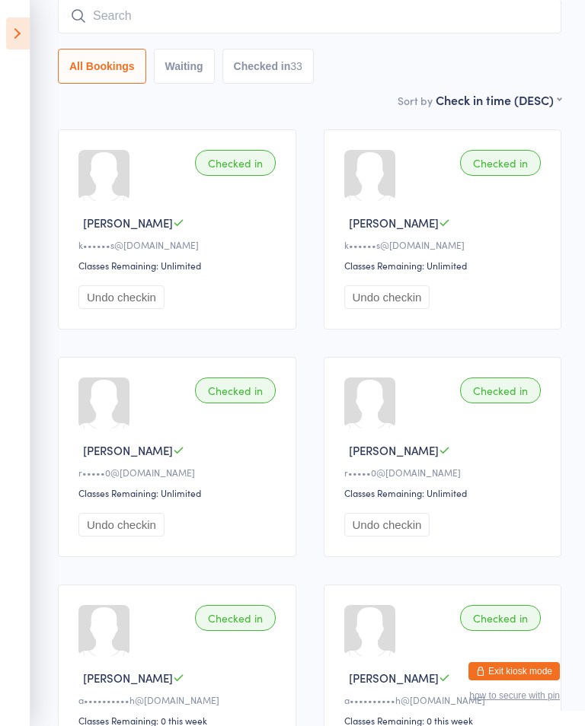
click at [28, 18] on icon at bounding box center [18, 34] width 24 height 32
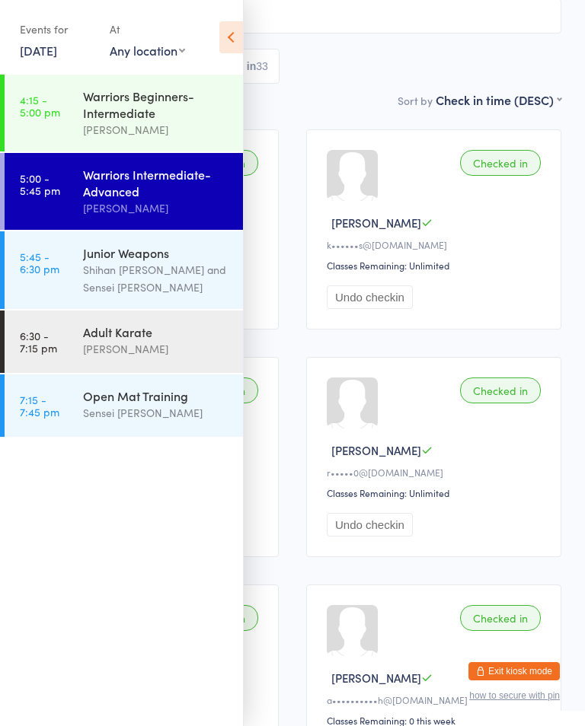
click at [446, 101] on select "First name (ASC) First name (DESC) Last name (ASC) Last name (DESC) Check in ti…" at bounding box center [499, 97] width 126 height 13
click at [212, 46] on div "Events for 14 Oct, 2025 14 Oct, 2025 October 2025 Sun Mon Tue Wed Thu Fri Sat 4…" at bounding box center [121, 38] width 243 height 77
click at [226, 48] on icon at bounding box center [231, 37] width 24 height 32
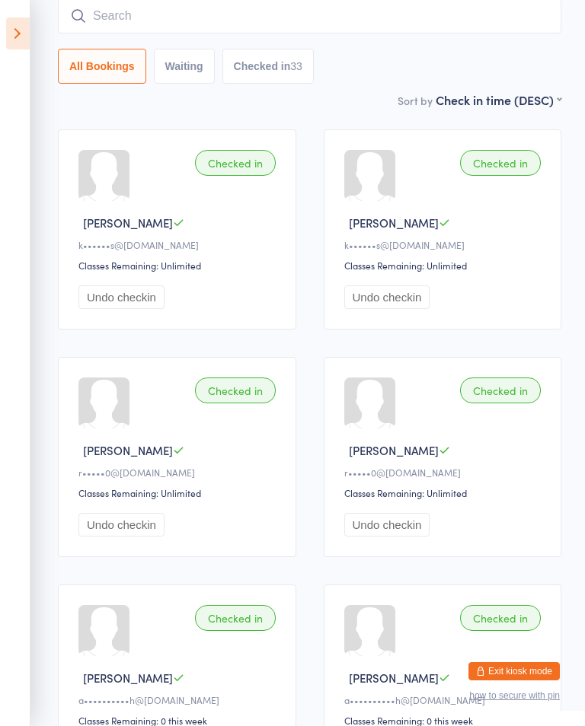
click at [304, 31] on input "search" at bounding box center [309, 15] width 503 height 35
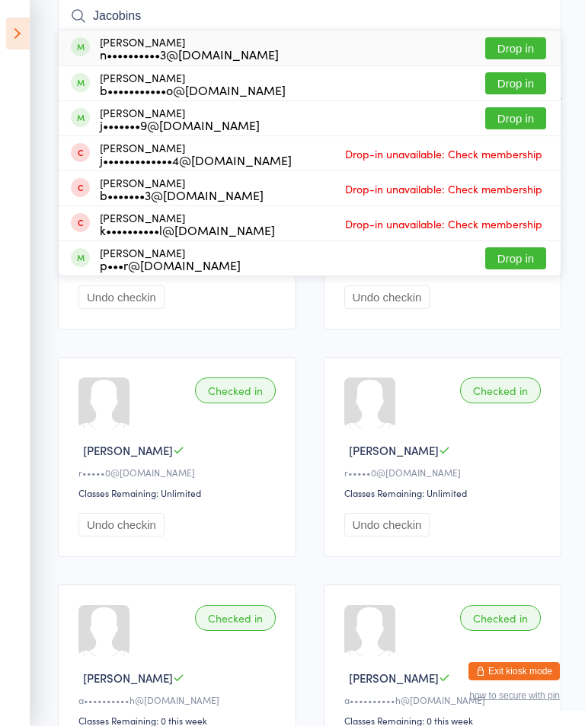
type input "Jacobins"
click at [137, 60] on div "n••••••••••3@bigpond.com" at bounding box center [189, 54] width 179 height 12
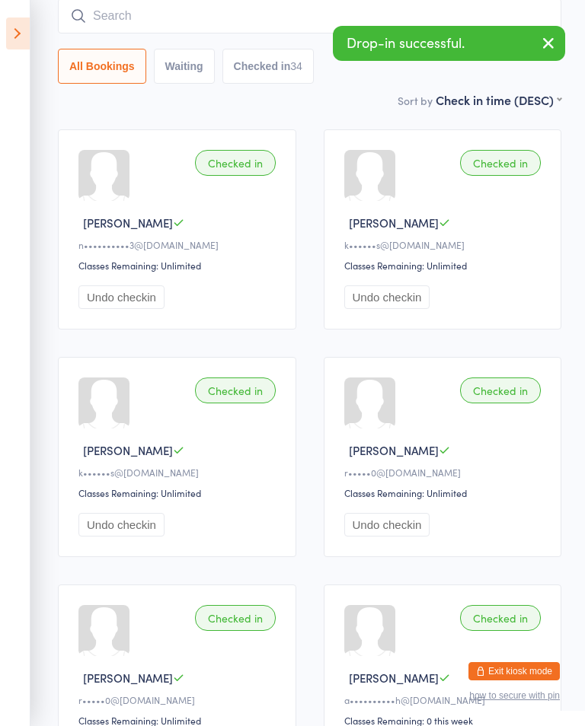
click at [192, 14] on input "search" at bounding box center [309, 15] width 503 height 35
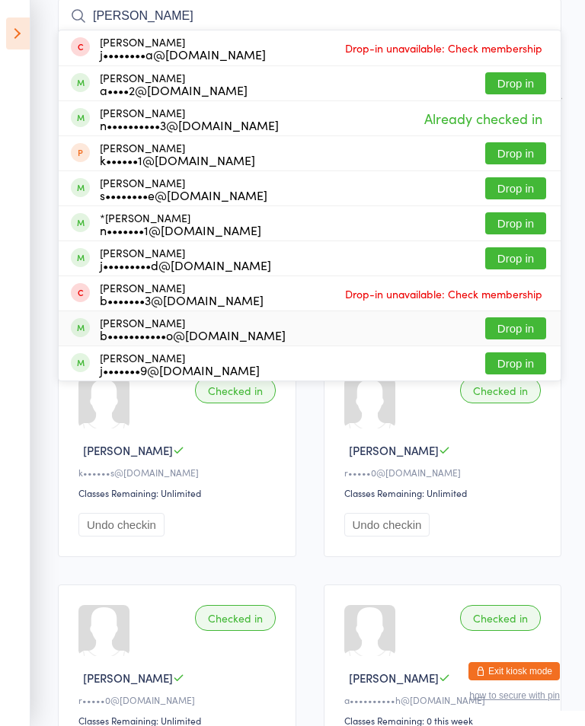
type input "Ja"
click at [196, 326] on div "Jacob Dixon b•••••••••••o@hotmail.com" at bounding box center [193, 329] width 186 height 24
